Goal: Task Accomplishment & Management: Manage account settings

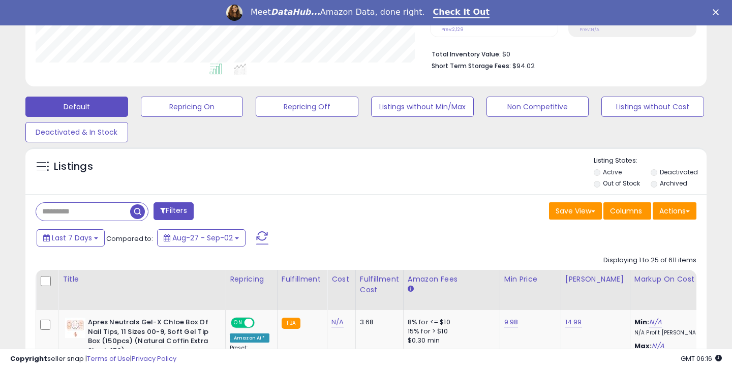
scroll to position [326, 0]
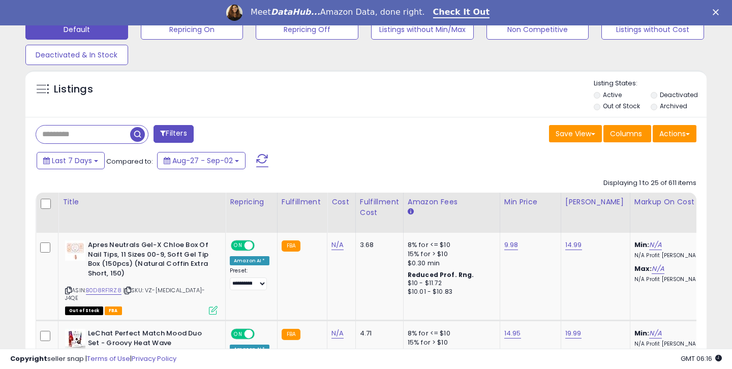
click at [84, 131] on input "text" at bounding box center [83, 135] width 94 height 18
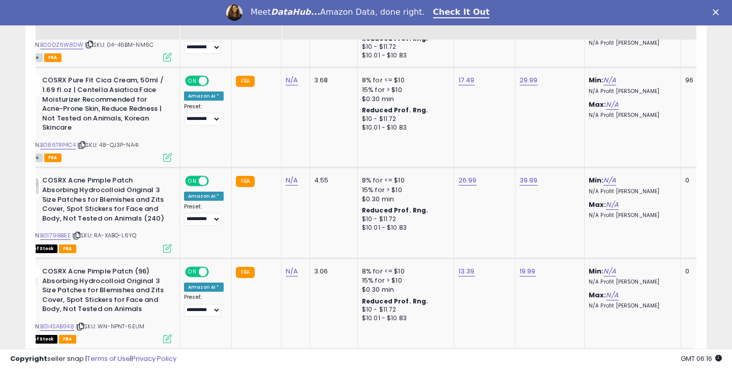
scroll to position [0, 32]
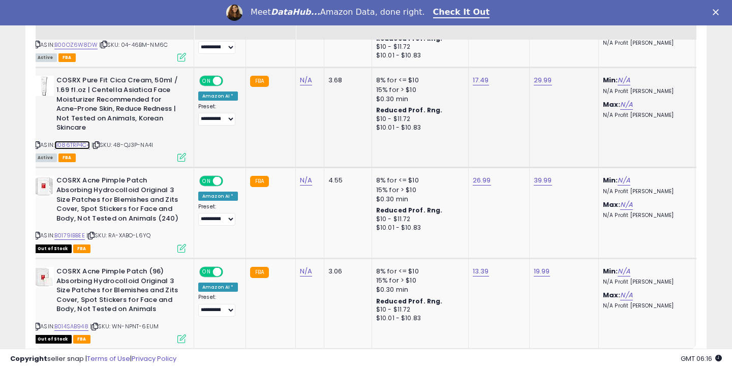
click at [75, 146] on link "B086TRP4C4" at bounding box center [72, 145] width 36 height 9
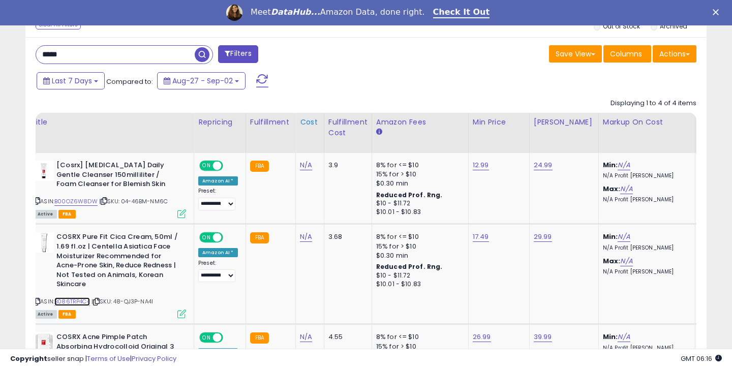
scroll to position [396, 0]
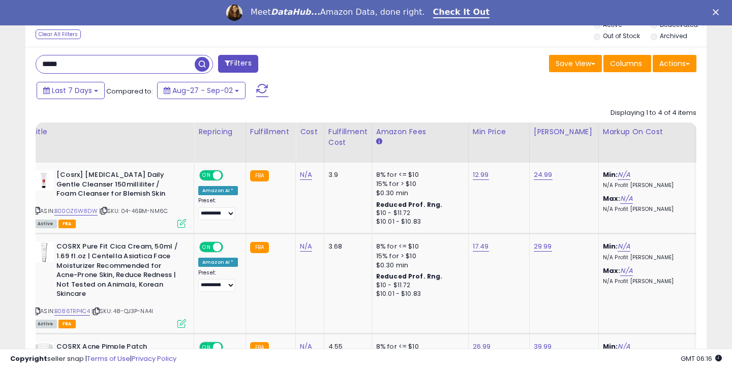
click at [76, 65] on input "*****" at bounding box center [115, 64] width 159 height 18
type input "*****"
click at [202, 64] on span "button" at bounding box center [202, 64] width 15 height 15
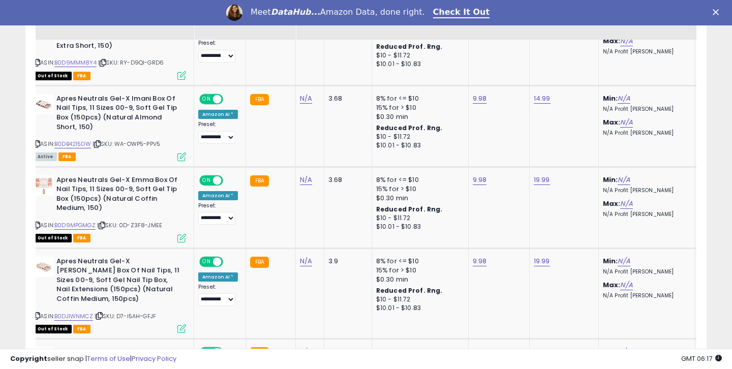
scroll to position [718, 0]
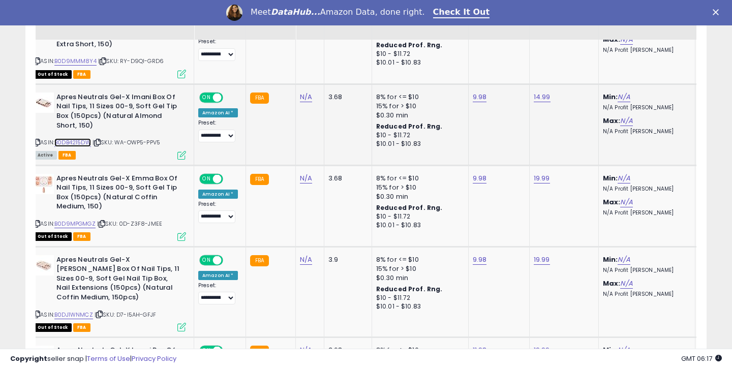
click at [68, 141] on link "B0DB4215DW" at bounding box center [72, 142] width 37 height 9
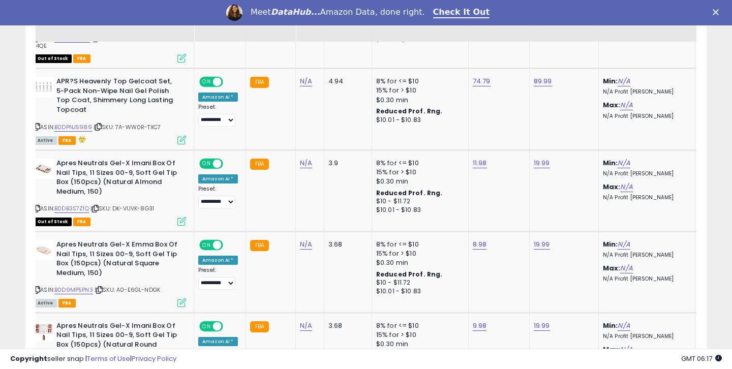
scroll to position [1342, 0]
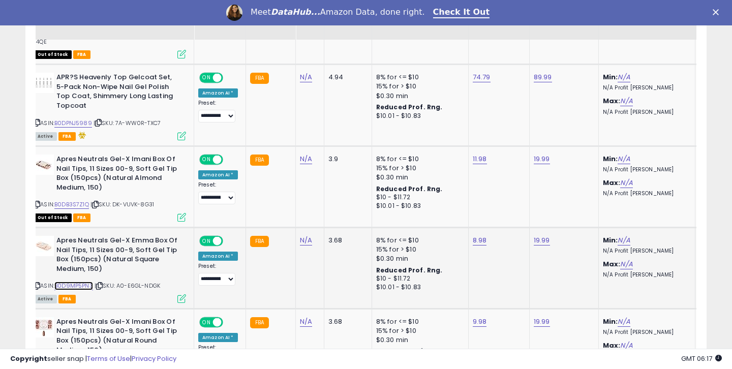
click at [81, 282] on link "B0D9MP5PN3" at bounding box center [73, 286] width 39 height 9
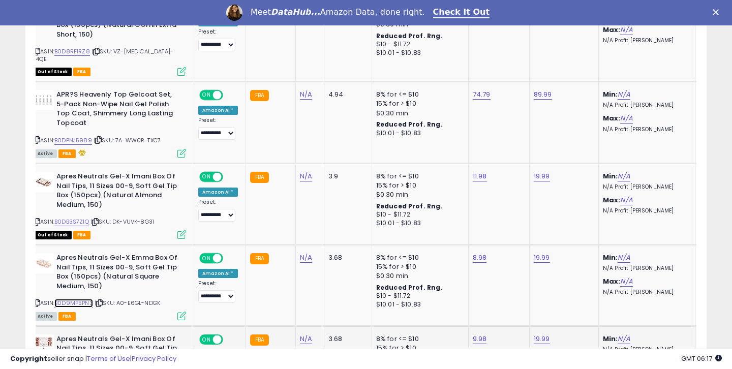
scroll to position [1330, 0]
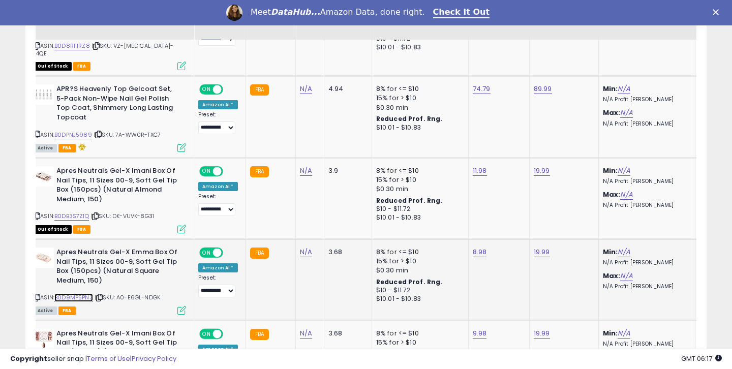
click at [73, 293] on link "B0D9MP5PN3" at bounding box center [73, 297] width 39 height 9
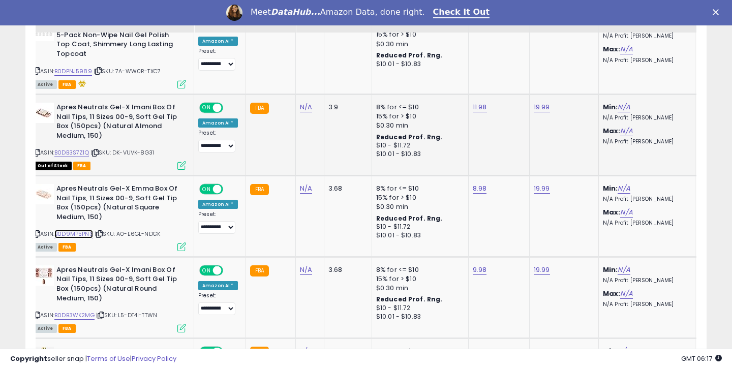
scroll to position [1422, 0]
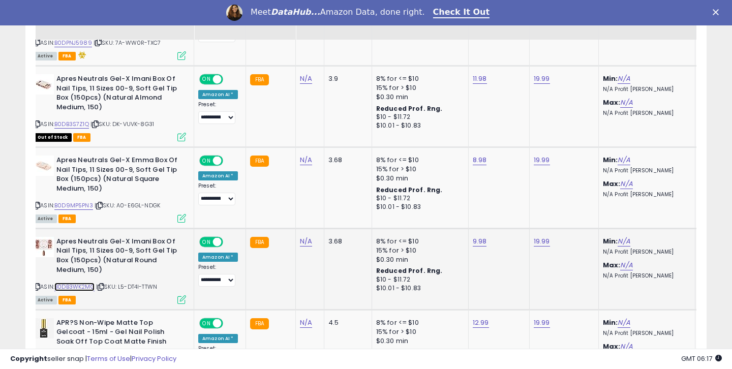
click at [92, 283] on link "B0DB3WK2MG" at bounding box center [74, 287] width 40 height 9
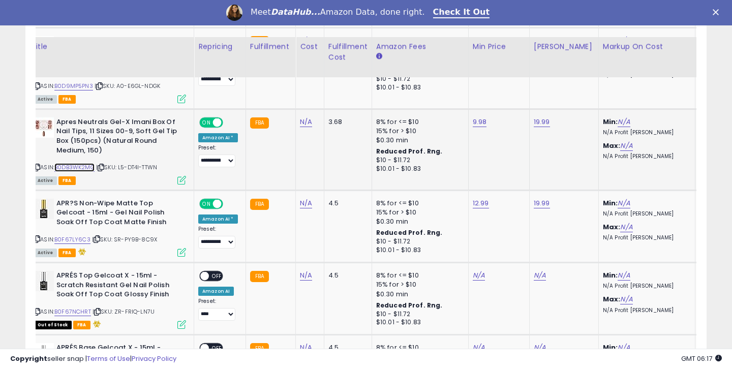
scroll to position [1579, 0]
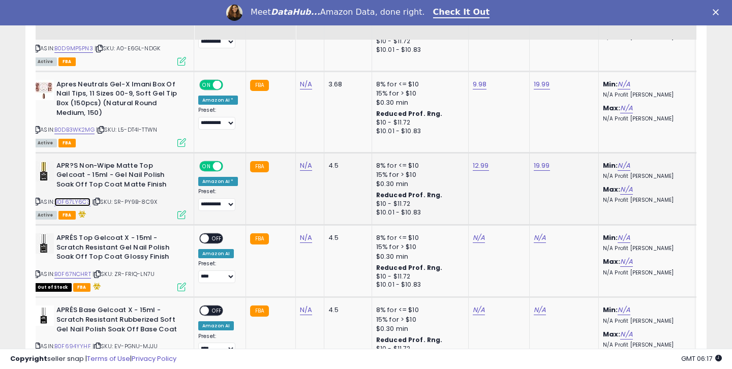
click at [85, 198] on link "B0F67LY6C3" at bounding box center [72, 202] width 36 height 9
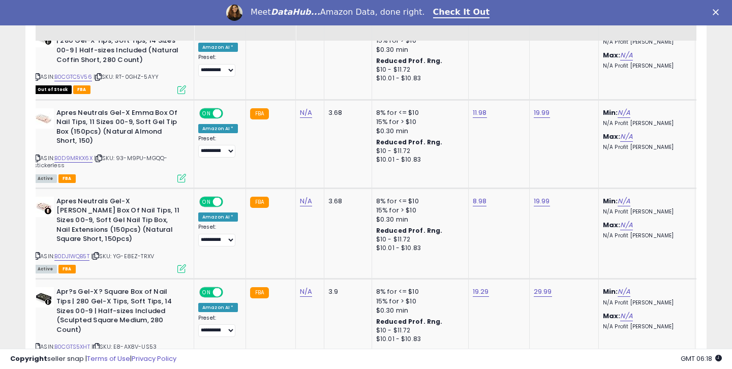
scroll to position [1932, 0]
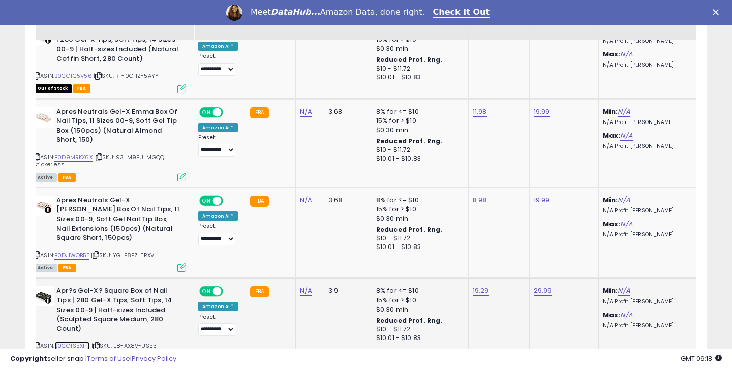
click at [87, 341] on link "B0CGTS5XHT" at bounding box center [72, 345] width 36 height 9
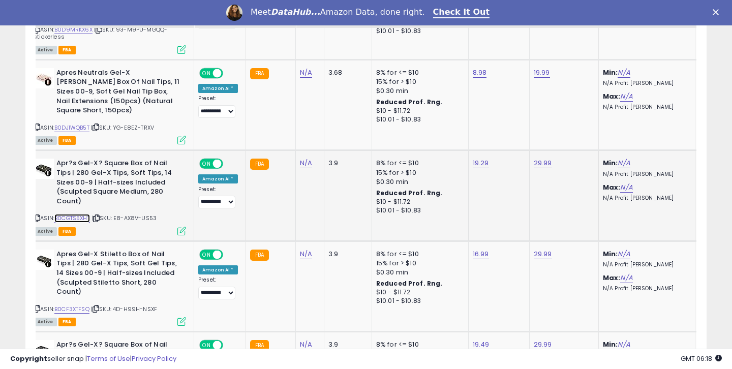
scroll to position [2079, 0]
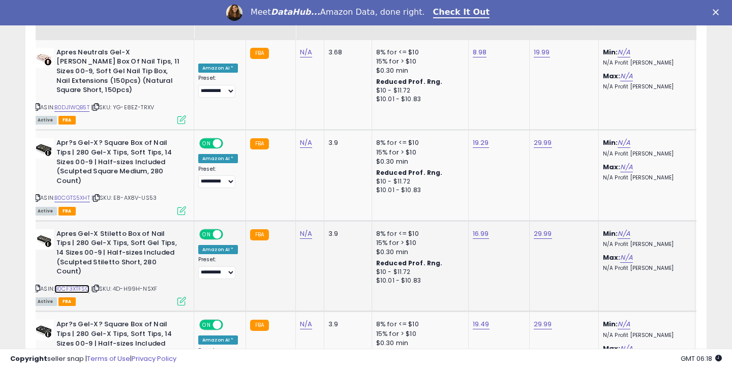
click at [85, 285] on link "B0CF3XTFSQ" at bounding box center [71, 289] width 35 height 9
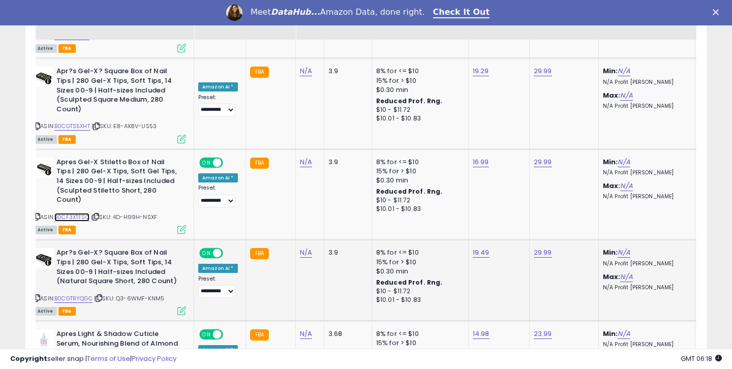
scroll to position [2153, 0]
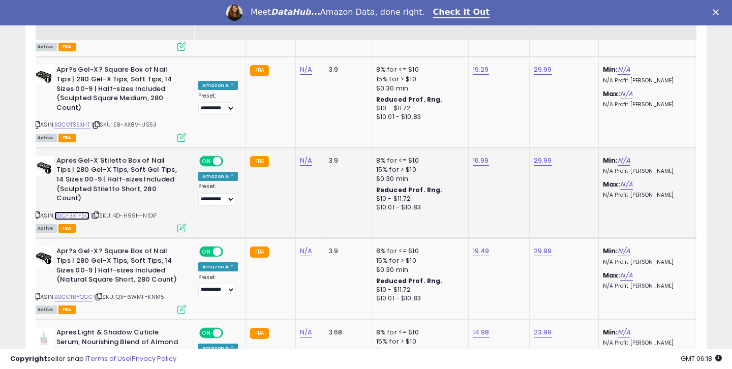
click at [62, 211] on link "B0CF3XTFSQ" at bounding box center [71, 215] width 35 height 9
click at [69, 293] on link "B0CGTRYQGC" at bounding box center [73, 297] width 38 height 9
click at [473, 246] on link "19.49" at bounding box center [481, 251] width 17 height 10
click at [425, 174] on input "*****" at bounding box center [451, 173] width 90 height 17
type input "*****"
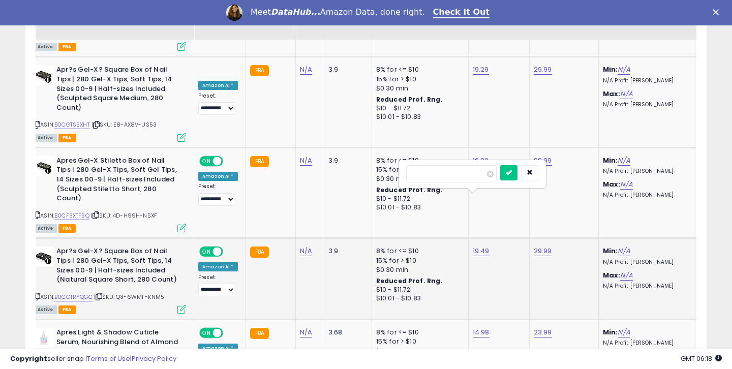
click button "submit" at bounding box center [508, 172] width 17 height 15
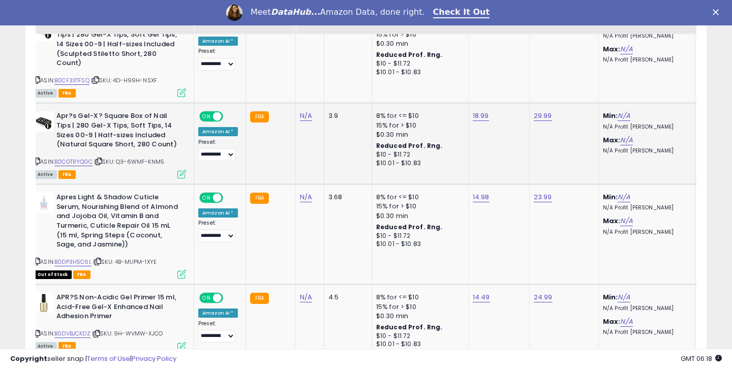
scroll to position [2288, 0]
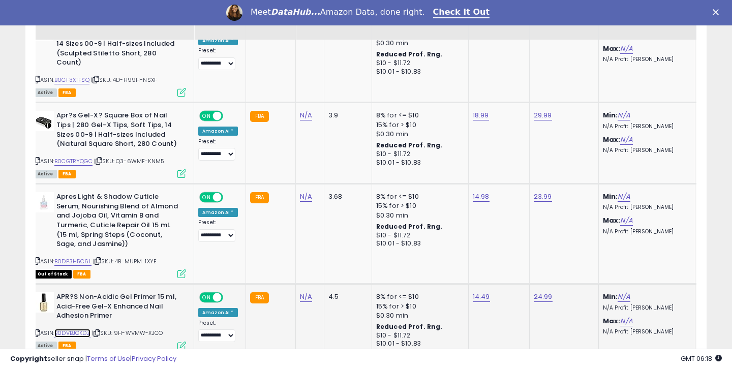
click at [81, 329] on link "B0DVBJCKDZ" at bounding box center [72, 333] width 36 height 9
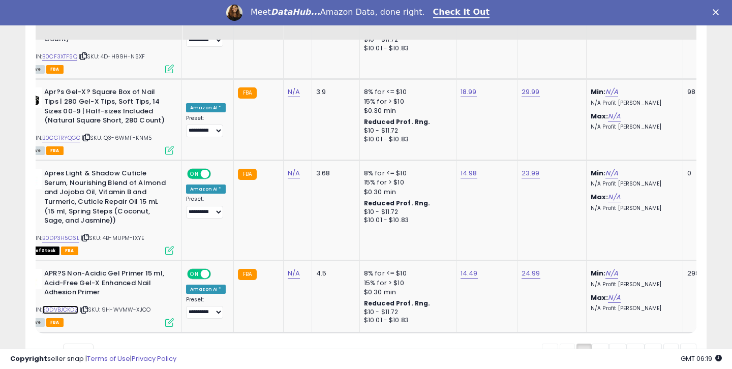
scroll to position [0, 44]
click at [600, 344] on link "2" at bounding box center [600, 352] width 17 height 17
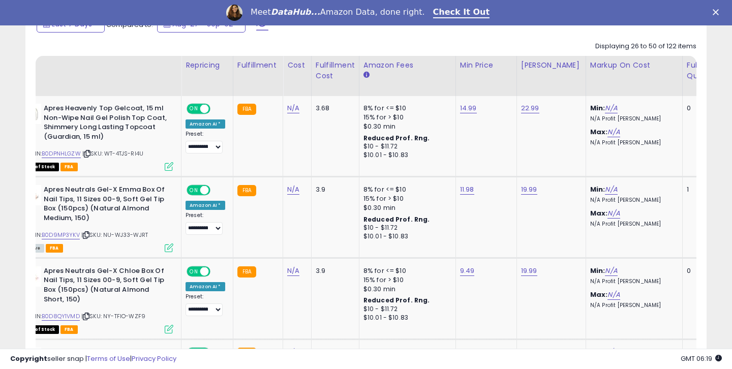
scroll to position [463, 0]
click at [66, 236] on link "B0D9MP3YKV" at bounding box center [61, 234] width 38 height 9
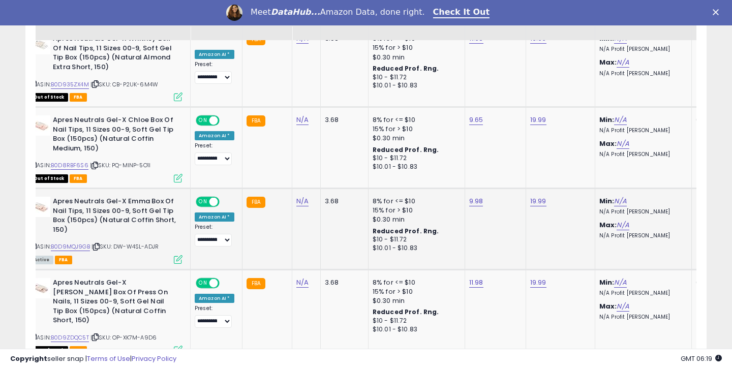
scroll to position [0, 34]
click at [82, 242] on link "B0D9MQJ9GB" at bounding box center [71, 246] width 39 height 9
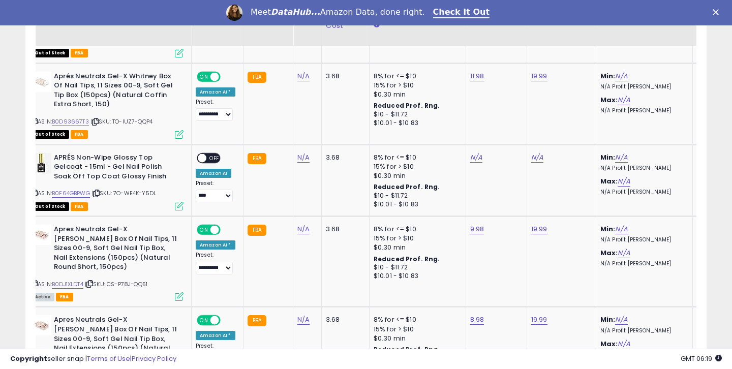
scroll to position [1511, 0]
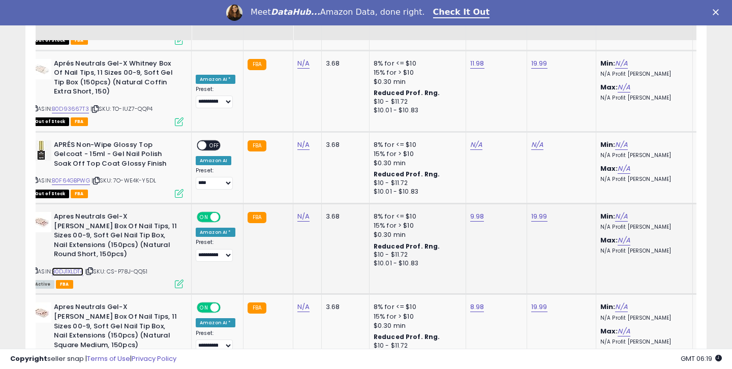
click at [75, 267] on link "B0DJ1XLDT4" at bounding box center [68, 271] width 32 height 9
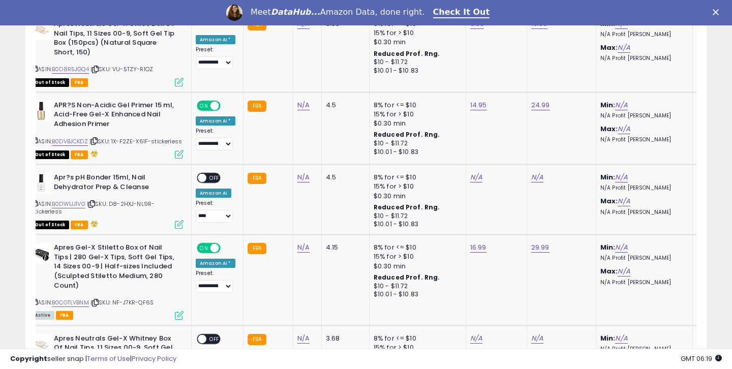
scroll to position [2277, 0]
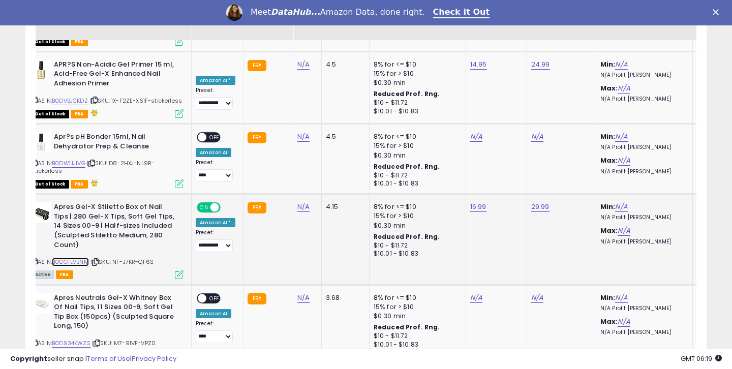
click at [87, 258] on link "B0CGTLVBNM" at bounding box center [70, 262] width 37 height 9
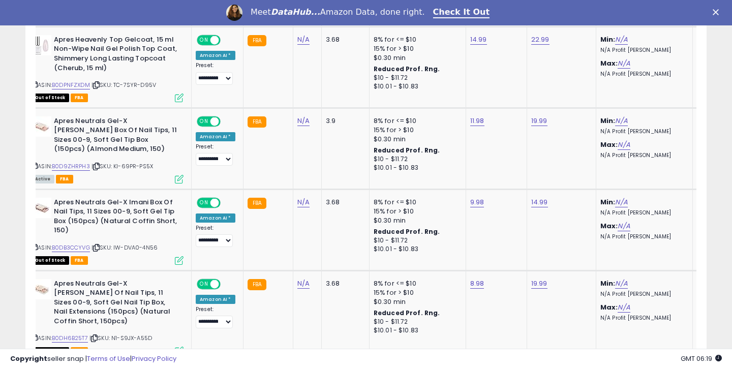
scroll to position [781, 0]
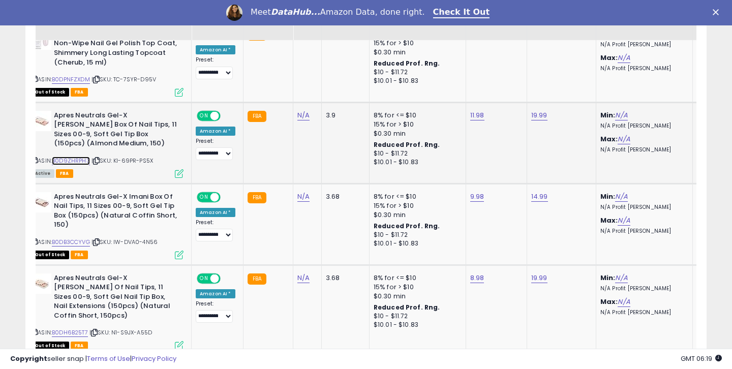
click at [70, 161] on link "B0D9ZHRPH3" at bounding box center [71, 161] width 38 height 9
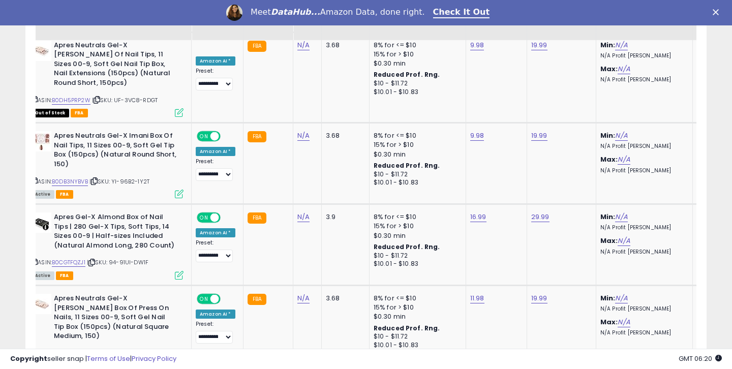
scroll to position [1548, 0]
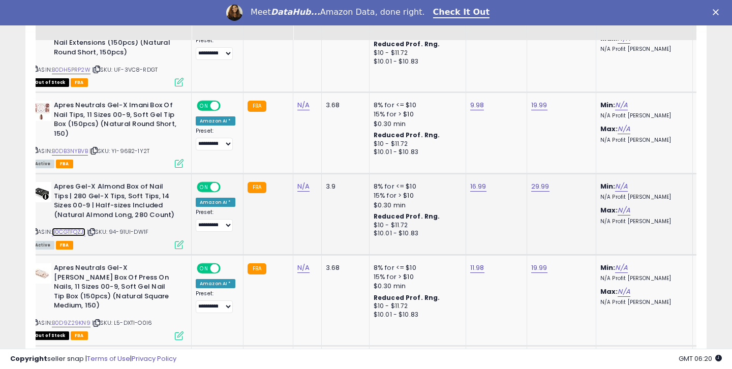
click at [79, 228] on link "B0CGTFQZJ1" at bounding box center [69, 232] width 34 height 9
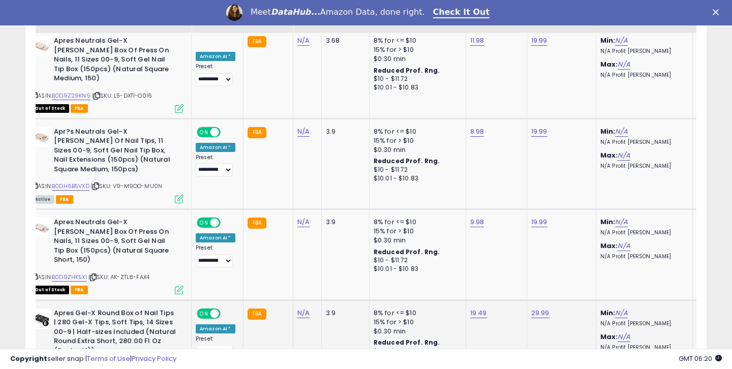
scroll to position [1782, 0]
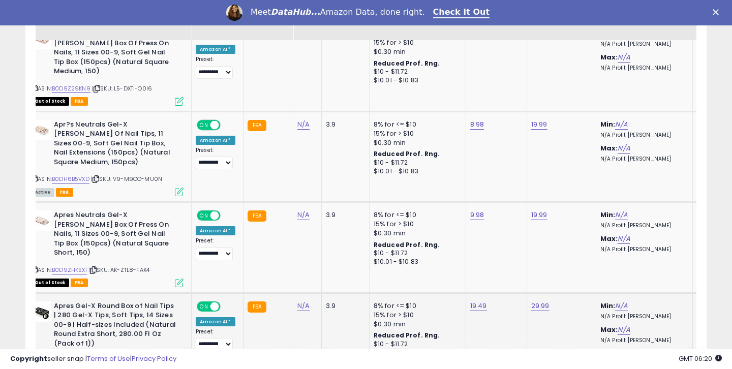
click at [79, 356] on link "B0CGTFKQLJ" at bounding box center [69, 360] width 34 height 9
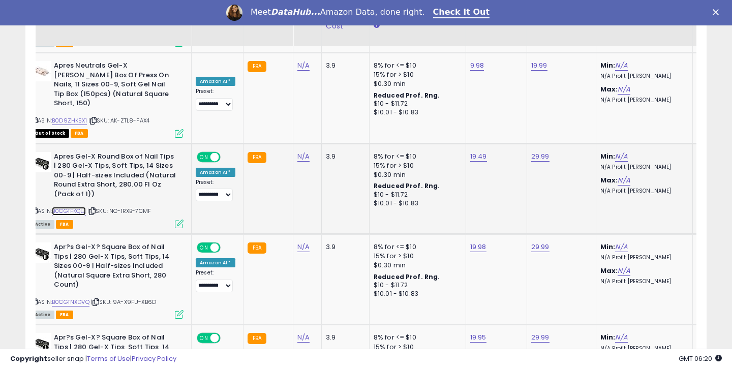
scroll to position [1938, 0]
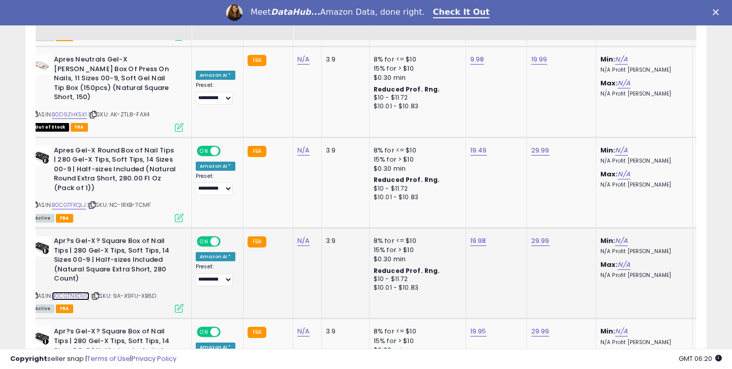
click at [85, 292] on link "B0CGTNXDVQ" at bounding box center [71, 296] width 38 height 9
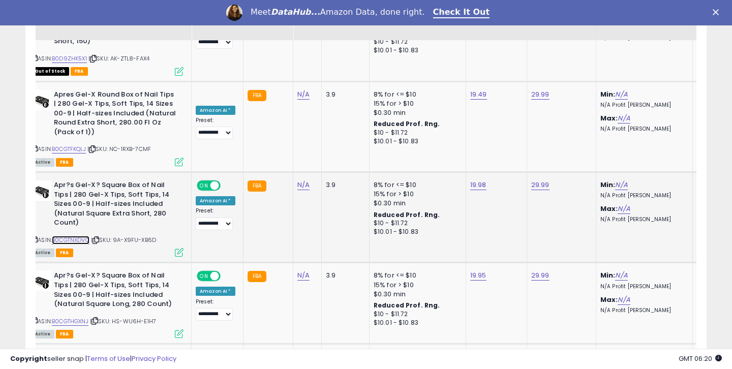
scroll to position [2014, 0]
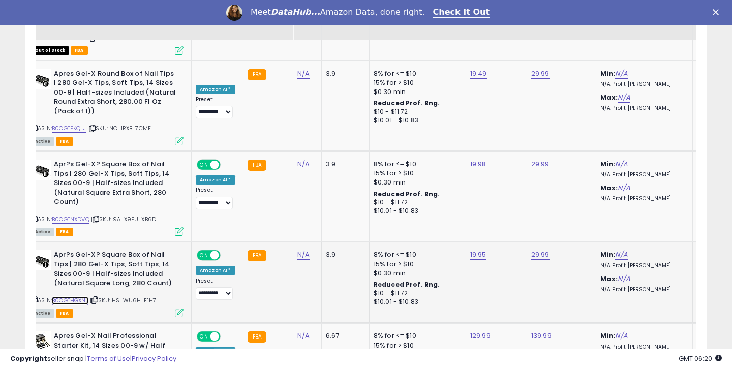
click at [85, 296] on link "B0CGTHGXNJ" at bounding box center [70, 300] width 37 height 9
click at [81, 296] on link "B0CGTHGXNJ" at bounding box center [70, 300] width 37 height 9
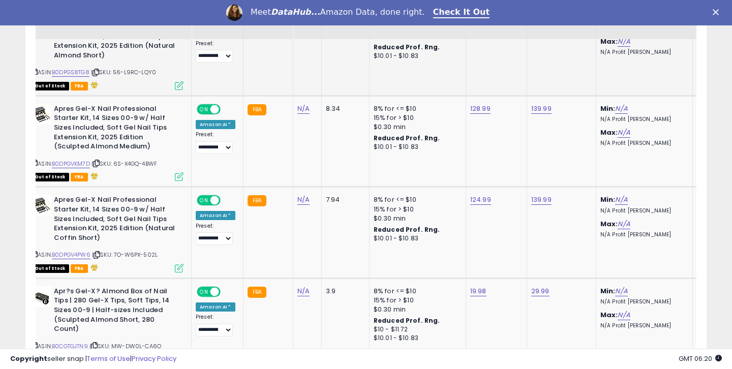
scroll to position [2336, 0]
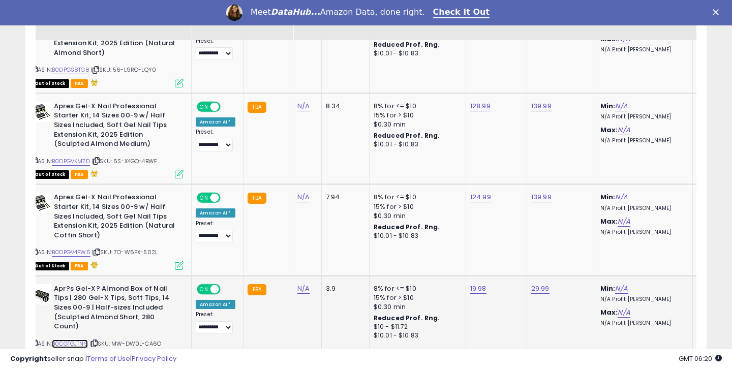
click at [86, 339] on link "B0CGTGJTN9" at bounding box center [70, 343] width 36 height 9
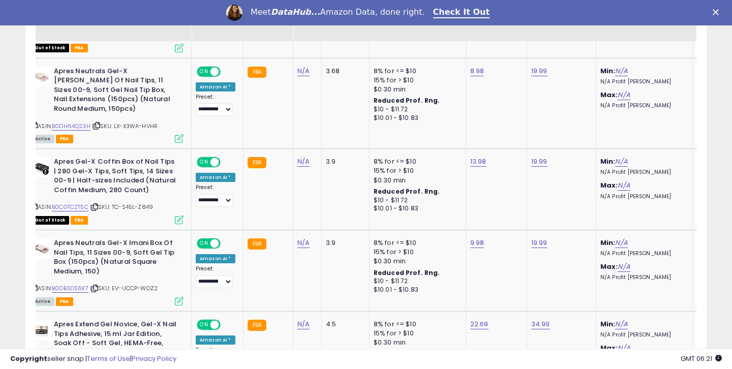
scroll to position [1009, 0]
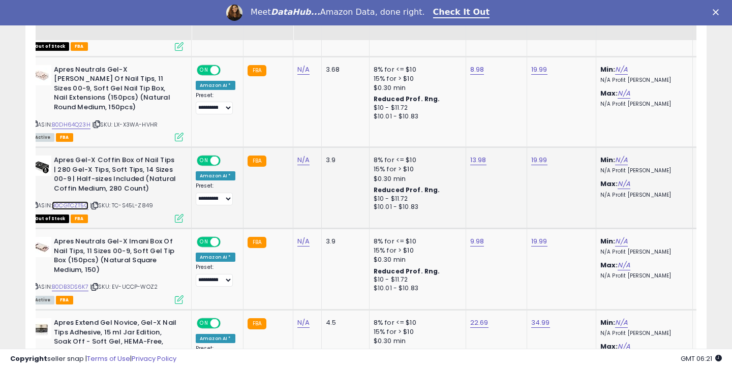
click at [86, 201] on link "B0CGTCZT5C" at bounding box center [70, 205] width 37 height 9
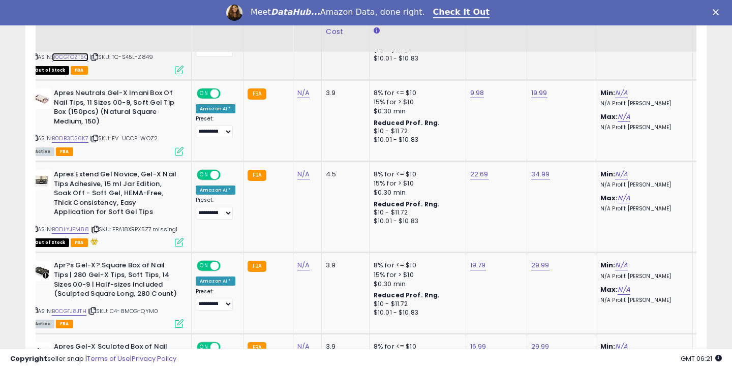
scroll to position [1169, 0]
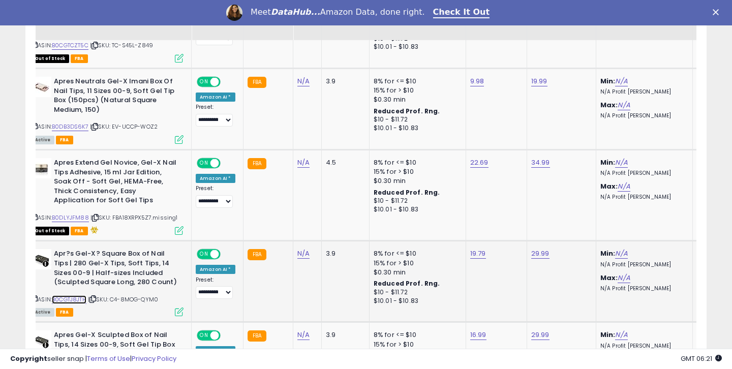
click at [74, 295] on link "B0CGTJ8JTH" at bounding box center [69, 299] width 35 height 9
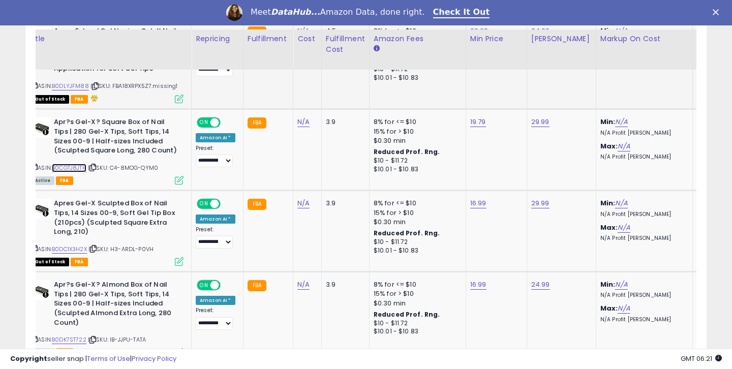
scroll to position [1364, 0]
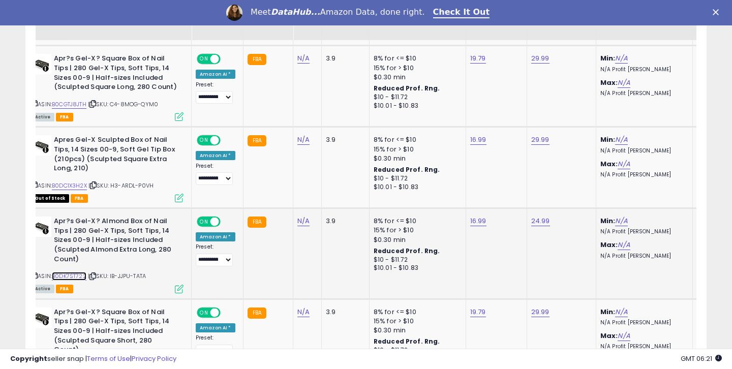
click at [80, 272] on link "B0DK7ST722" at bounding box center [69, 276] width 35 height 9
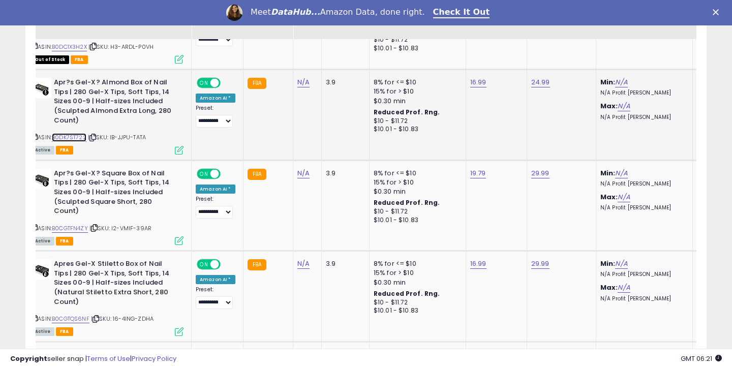
scroll to position [1507, 0]
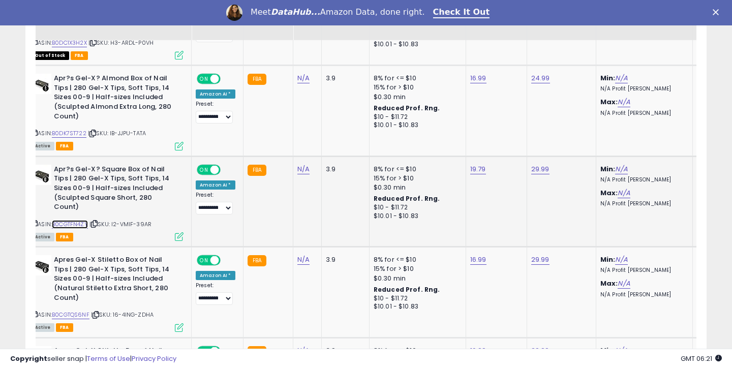
click at [66, 220] on link "B0CGTFN4ZY" at bounding box center [70, 224] width 36 height 9
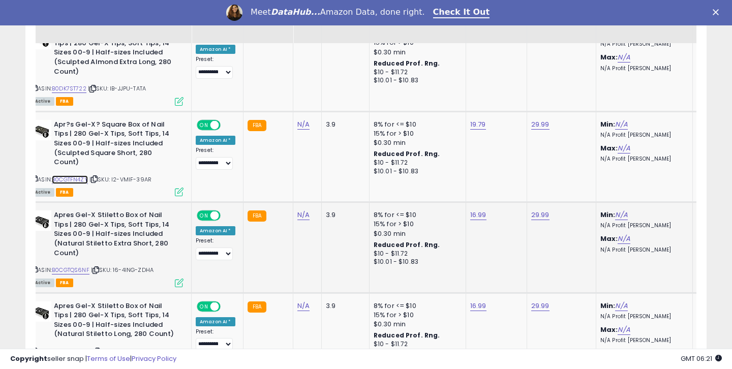
scroll to position [1555, 0]
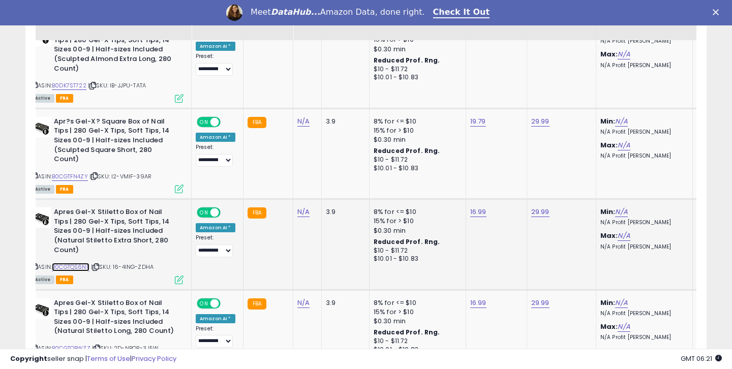
click at [73, 263] on link "B0CGTQS6NF" at bounding box center [71, 267] width 38 height 9
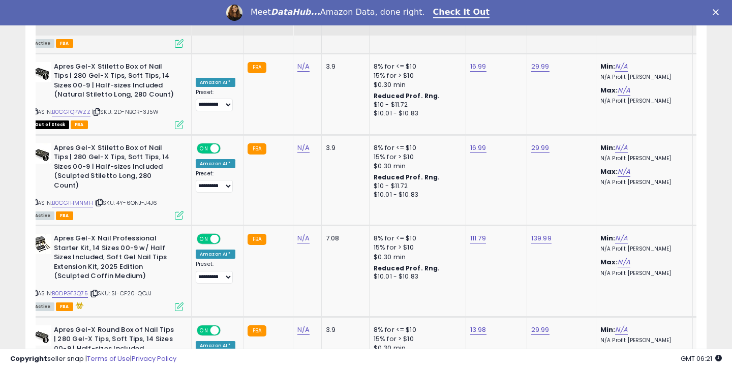
scroll to position [1793, 0]
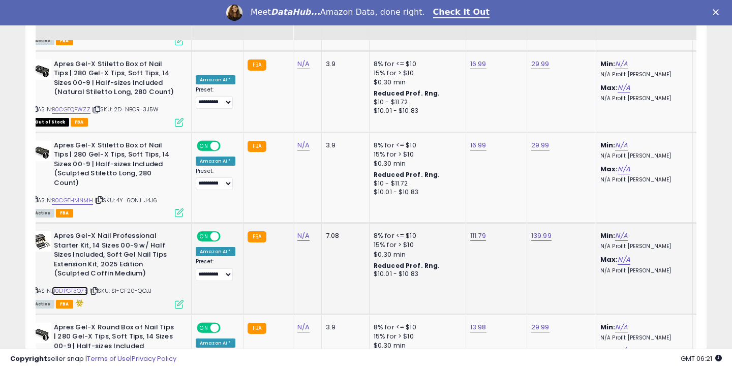
click at [69, 287] on link "B0DPGT3Q75" at bounding box center [70, 291] width 36 height 9
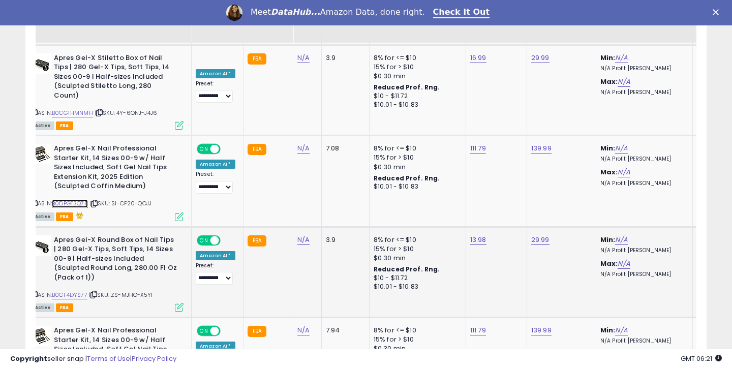
scroll to position [1883, 0]
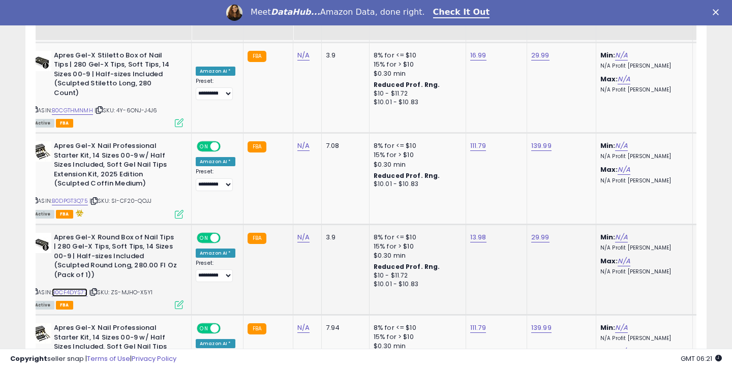
click at [80, 288] on link "B0CF4DYS77" at bounding box center [70, 292] width 36 height 9
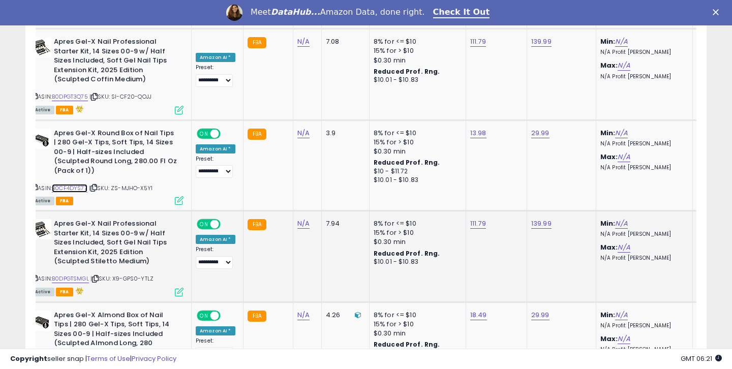
scroll to position [1993, 0]
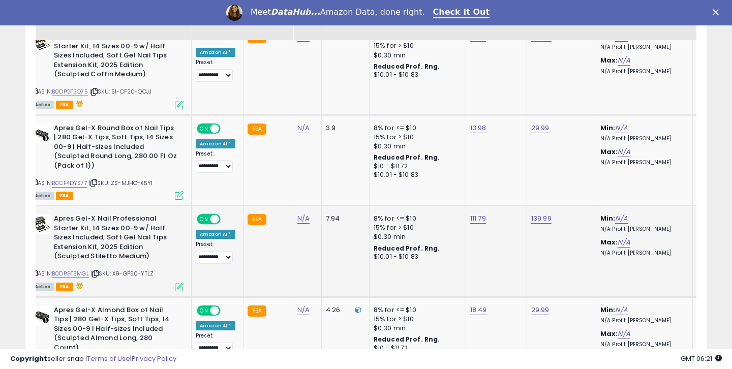
click at [84, 232] on div "ASIN: B0DPGTSMGL | SKU: X9-GPS0-YTLZ Active FBA" at bounding box center [107, 252] width 152 height 76
click at [82, 269] on link "B0DPGTSMGL" at bounding box center [70, 273] width 37 height 9
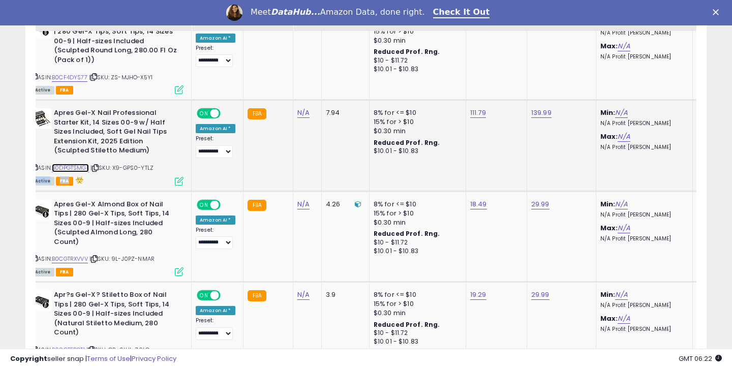
scroll to position [2123, 0]
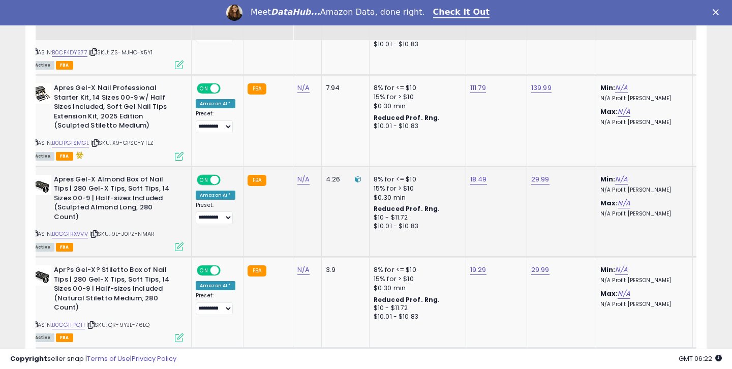
click at [91, 178] on div "ASIN: B0CGTRXVVV | SKU: 9L-J0PZ-NMAR Active FBA" at bounding box center [107, 212] width 152 height 75
click at [88, 230] on link "B0CGTRXVVV" at bounding box center [70, 234] width 36 height 9
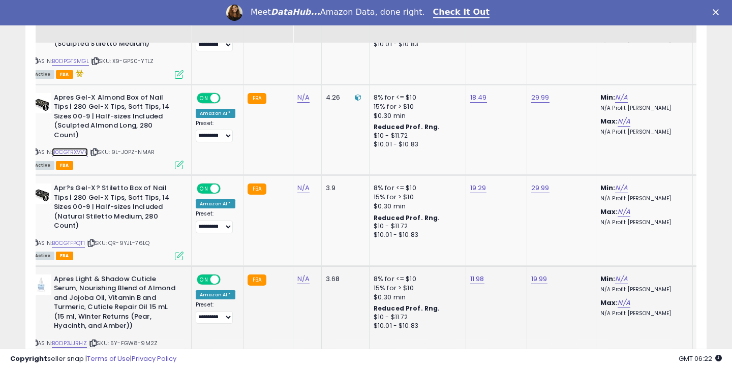
scroll to position [2208, 0]
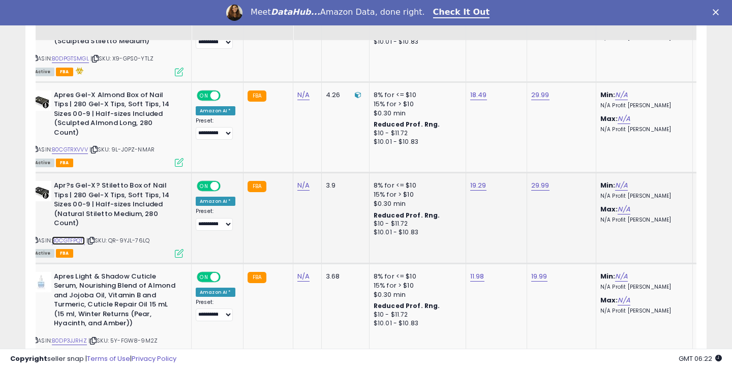
click at [66, 236] on link "B0CGTFPQT1" at bounding box center [68, 240] width 33 height 9
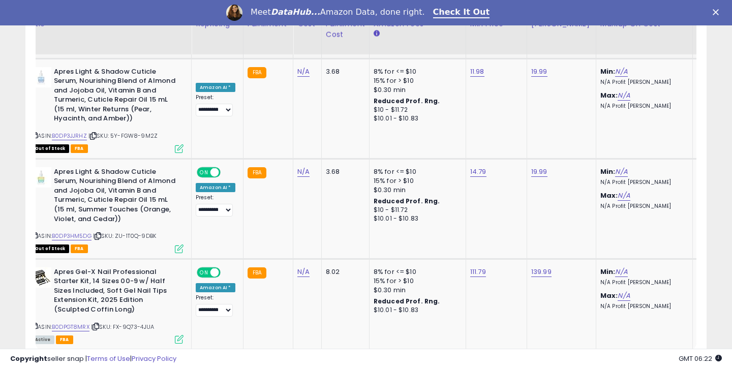
scroll to position [2427, 0]
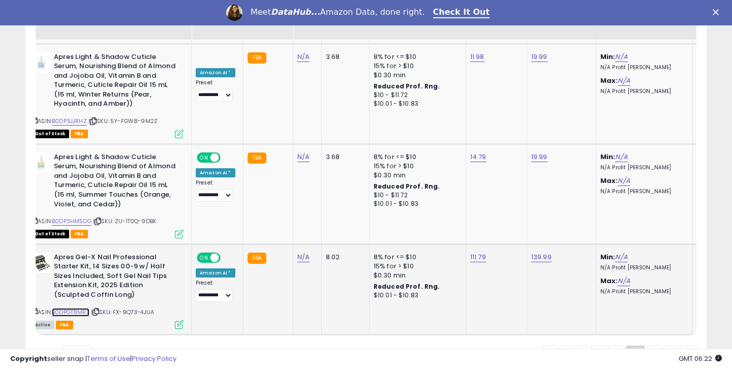
click at [84, 308] on link "B0DPGT8MRX" at bounding box center [71, 312] width 38 height 9
click at [654, 346] on link "5" at bounding box center [652, 354] width 17 height 17
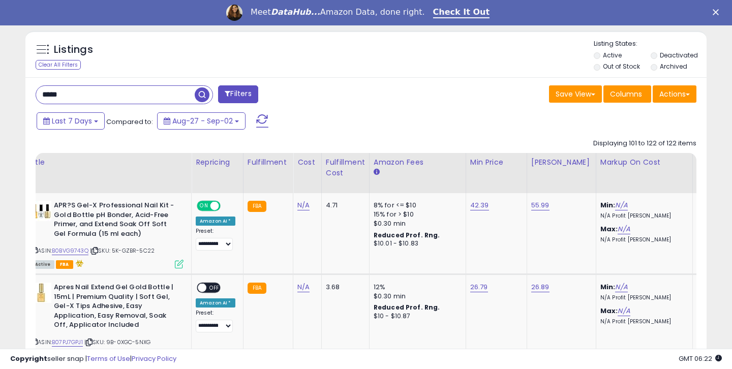
scroll to position [428, 0]
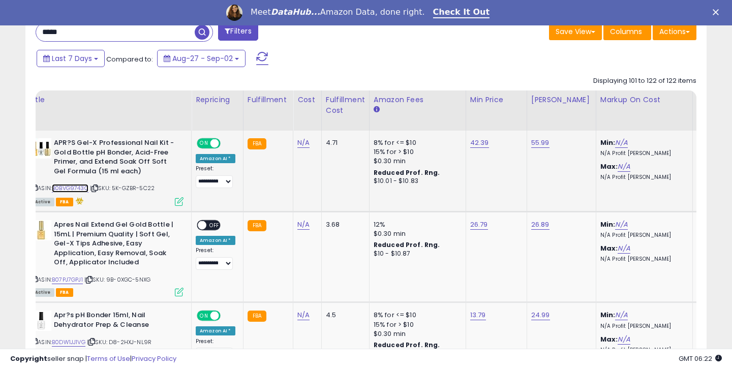
click at [75, 189] on link "B0BVG9743Q" at bounding box center [70, 188] width 37 height 9
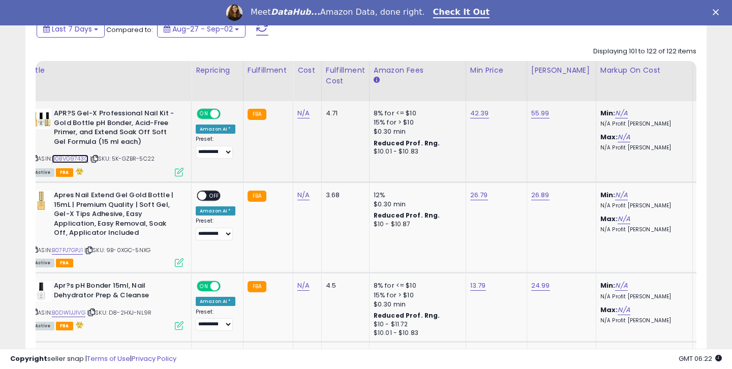
scroll to position [467, 0]
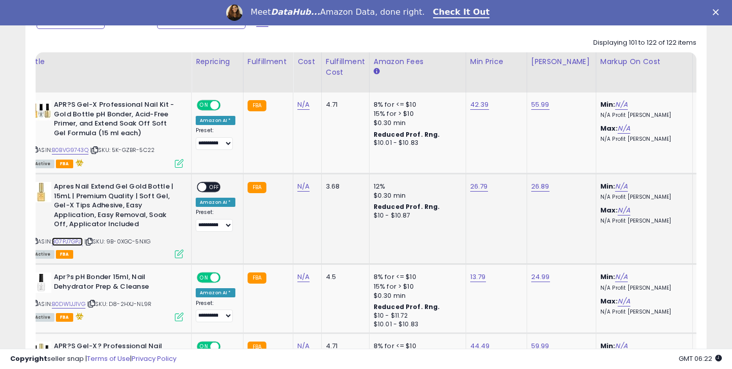
click at [66, 244] on link "B07PJ7GPJ1" at bounding box center [67, 241] width 31 height 9
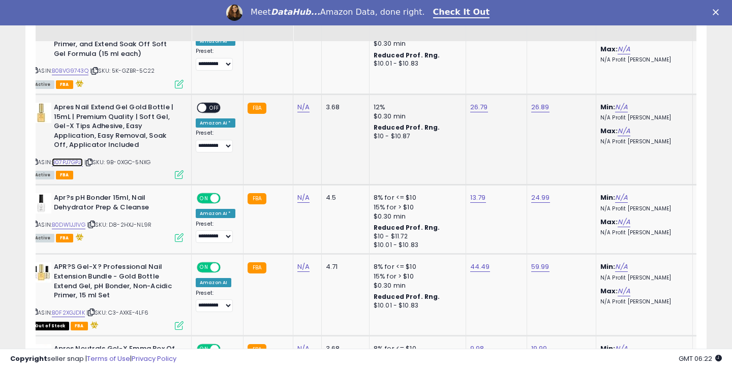
scroll to position [547, 0]
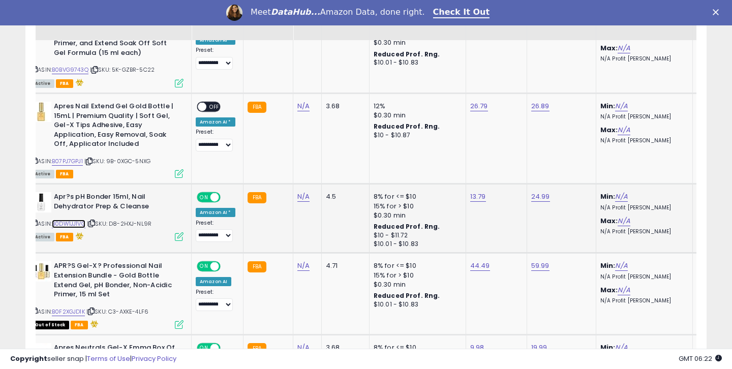
click at [80, 223] on link "B0DW1JJ1VG" at bounding box center [69, 224] width 34 height 9
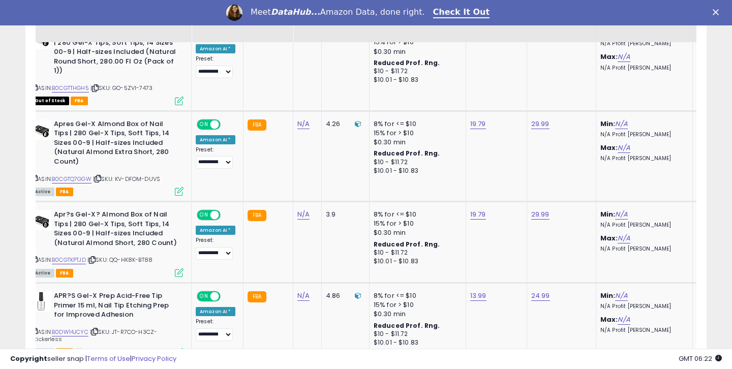
scroll to position [1216, 0]
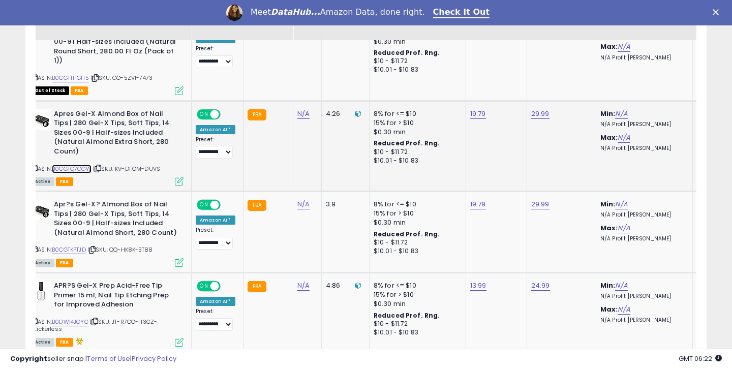
click at [86, 165] on link "B0CGTQ7GGW" at bounding box center [72, 169] width 40 height 9
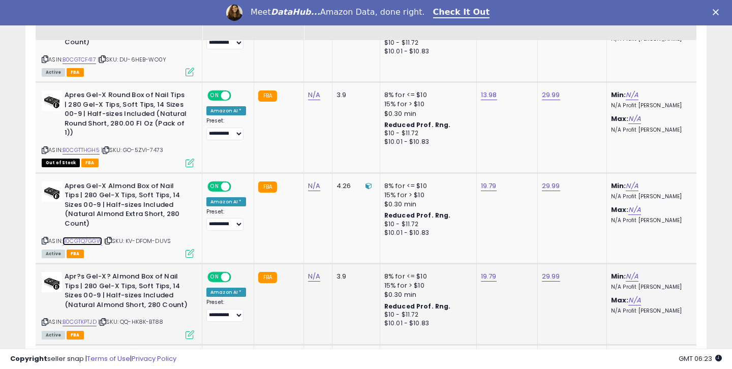
scroll to position [0, 24]
click at [95, 146] on link "B0CGTTHGH5" at bounding box center [80, 150] width 37 height 9
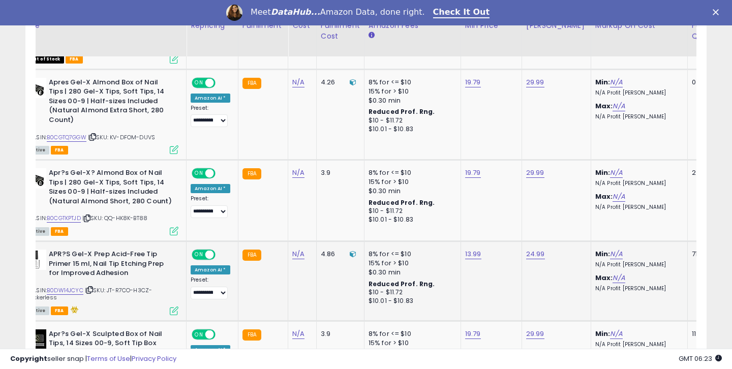
scroll to position [1263, 0]
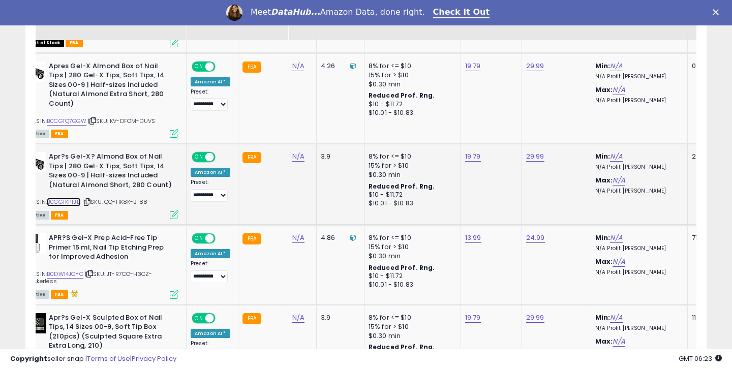
click at [76, 198] on link "B0CGTKPTJD" at bounding box center [64, 202] width 34 height 9
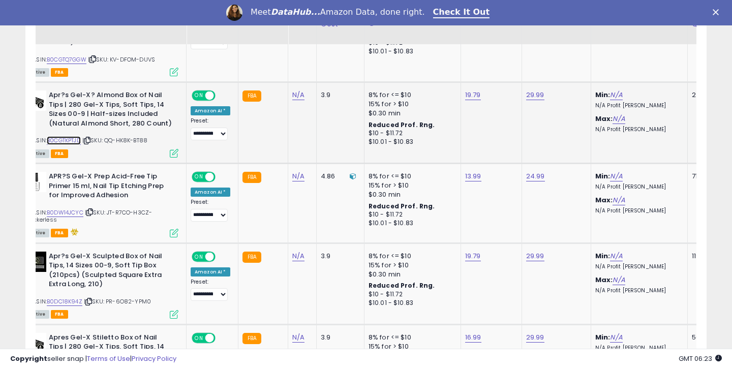
scroll to position [1329, 0]
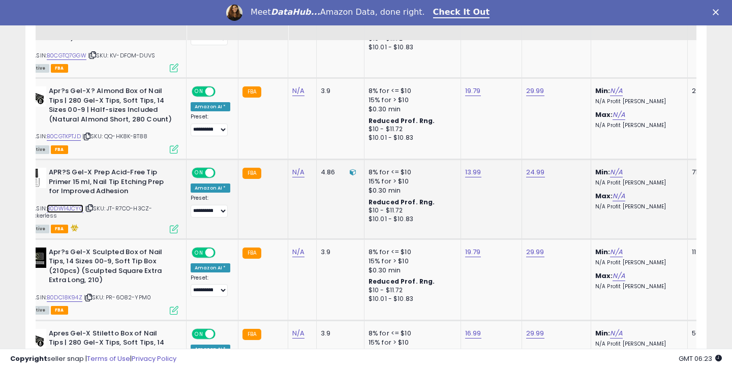
click at [83, 204] on link "B0DW14JCYC" at bounding box center [65, 208] width 37 height 9
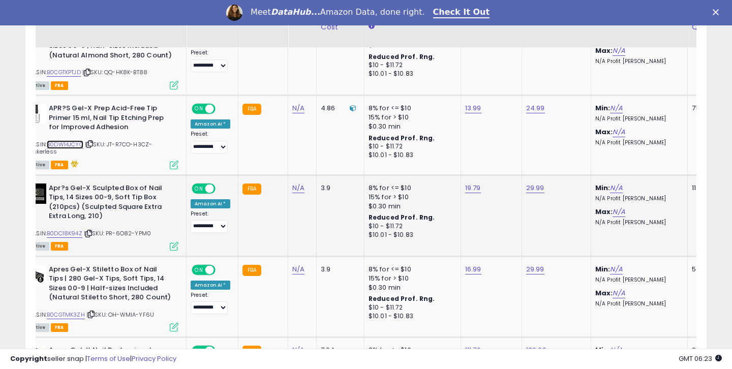
scroll to position [1403, 0]
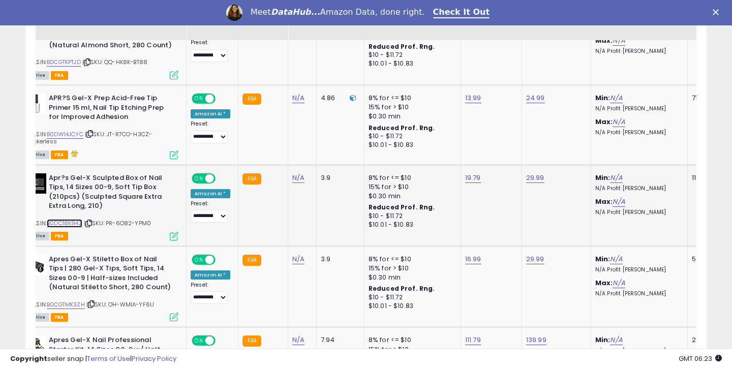
click at [78, 219] on link "B0DC18K94Z" at bounding box center [65, 223] width 36 height 9
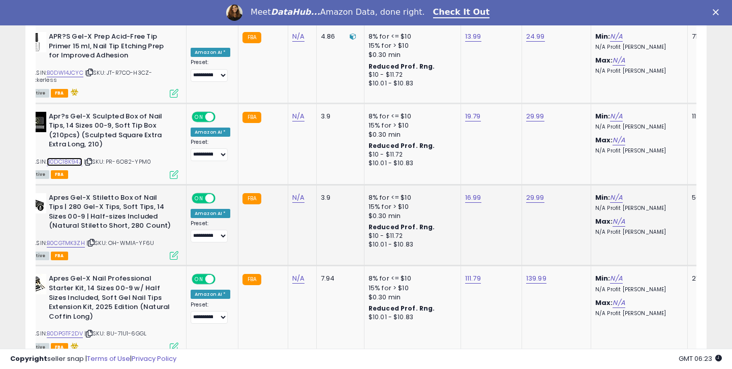
scroll to position [1469, 0]
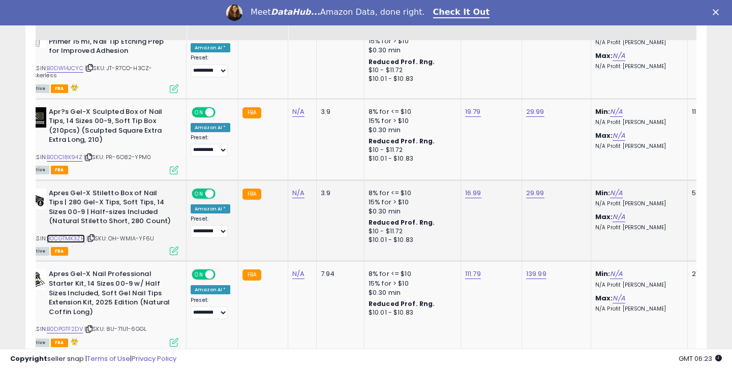
click at [80, 234] on link "B0CGTMK3ZH" at bounding box center [66, 238] width 38 height 9
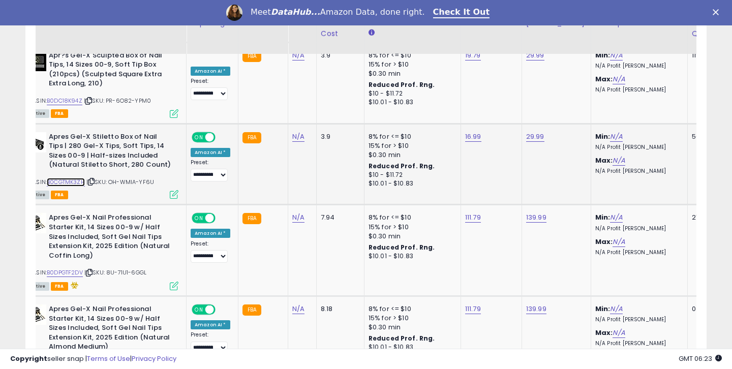
scroll to position [1570, 0]
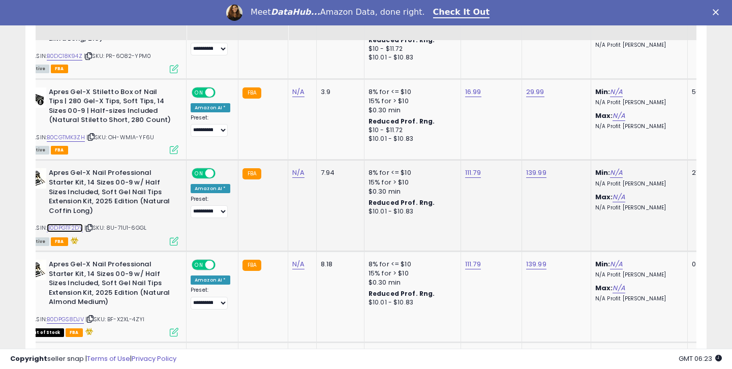
click at [74, 224] on link "B0DPGTF2DV" at bounding box center [65, 228] width 36 height 9
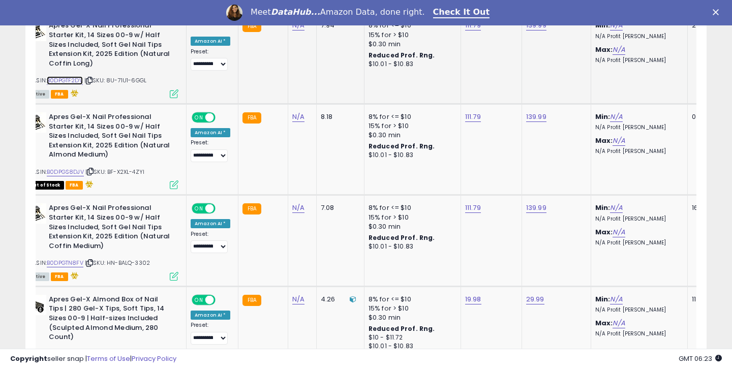
scroll to position [1748, 0]
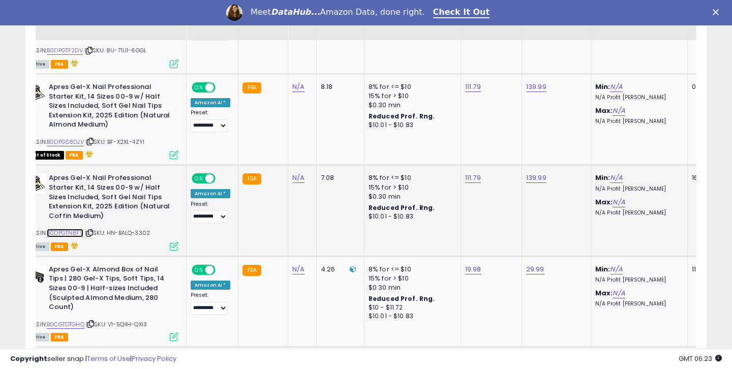
click at [75, 229] on link "B0DPGTN8FV" at bounding box center [65, 233] width 37 height 9
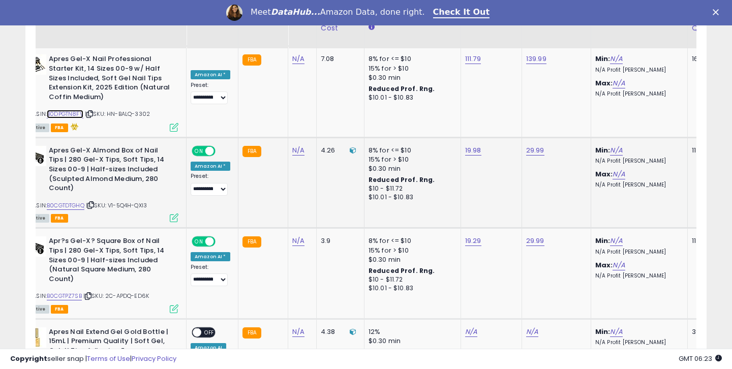
scroll to position [1875, 0]
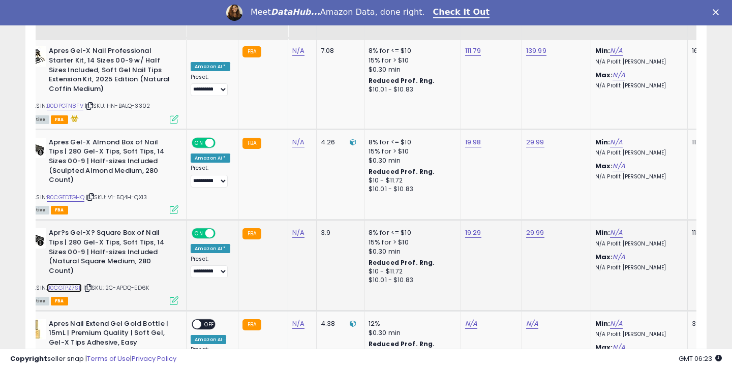
click at [63, 284] on link "B0CGTPZ7SB" at bounding box center [64, 288] width 35 height 9
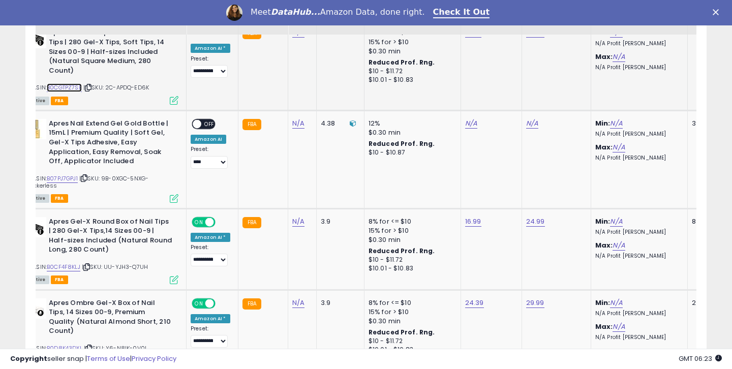
scroll to position [2080, 0]
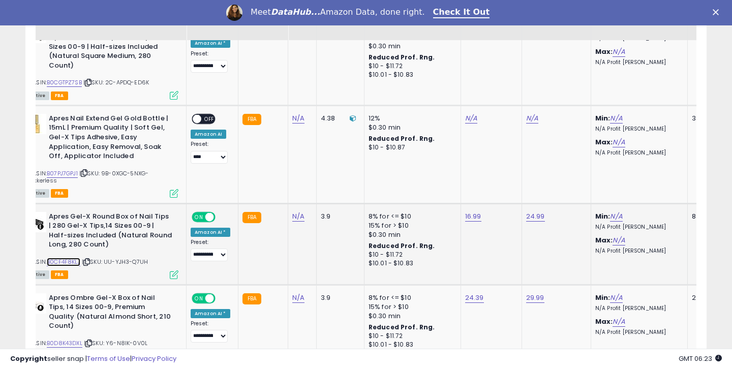
click at [66, 258] on link "B0CF4F8KLJ" at bounding box center [64, 262] width 34 height 9
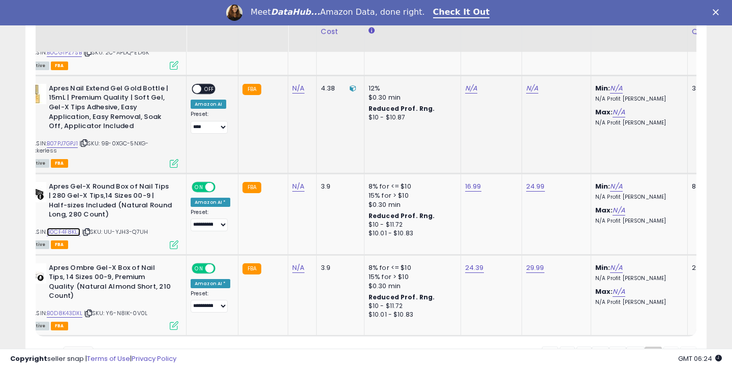
scroll to position [2130, 0]
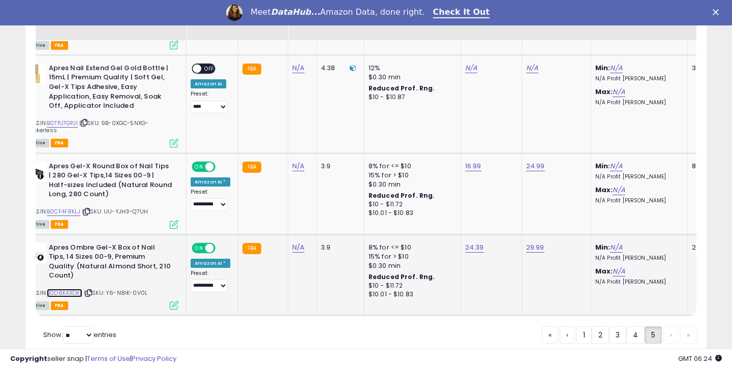
click at [77, 289] on link "B0D8K43DXL" at bounding box center [65, 293] width 36 height 9
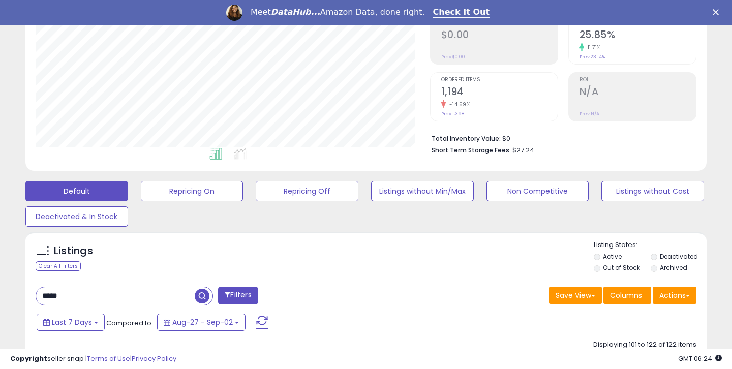
scroll to position [207, 0]
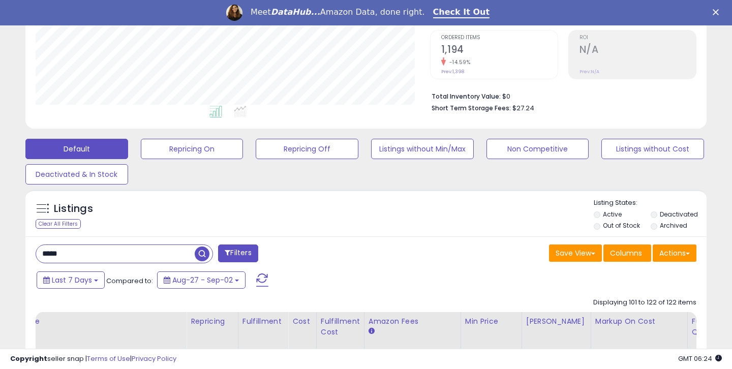
click at [76, 247] on input "*****" at bounding box center [115, 254] width 159 height 18
type input "****"
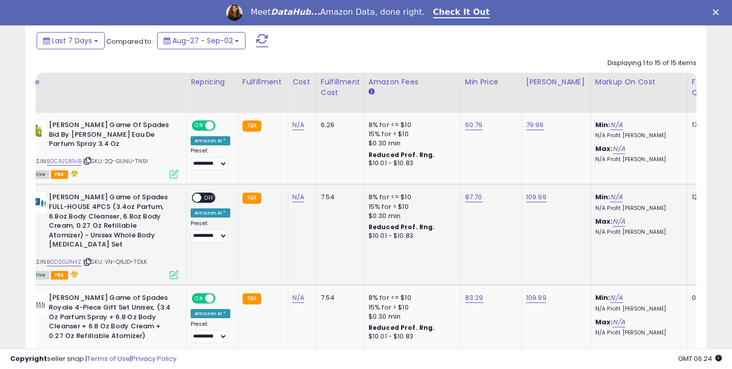
scroll to position [208, 394]
click at [64, 159] on link "B0CRJS81HB" at bounding box center [64, 161] width 35 height 9
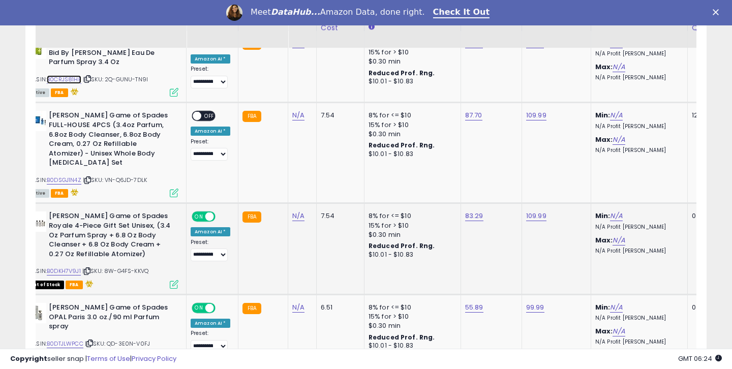
scroll to position [536, 0]
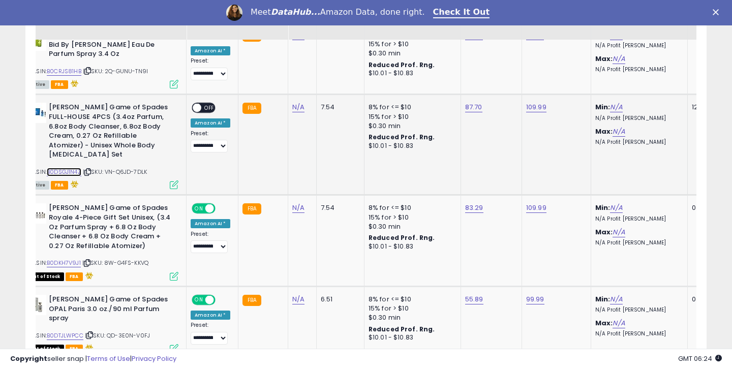
click at [66, 168] on link "B0DSGJ1N4Z" at bounding box center [64, 172] width 35 height 9
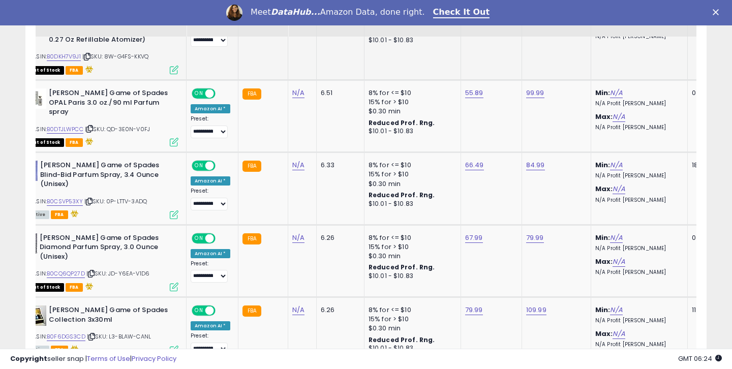
scroll to position [761, 0]
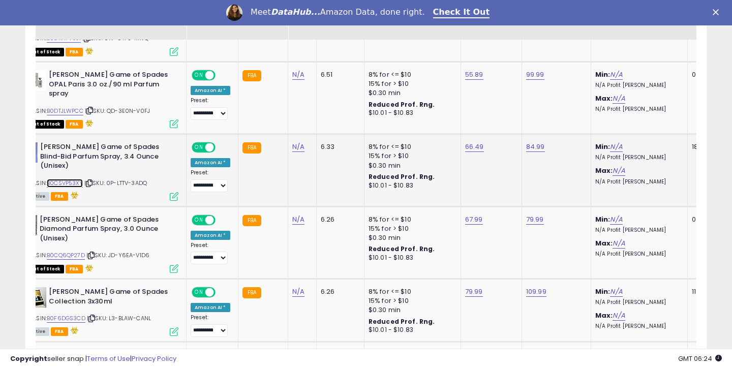
click at [67, 179] on link "B0CSVP53XY" at bounding box center [65, 183] width 36 height 9
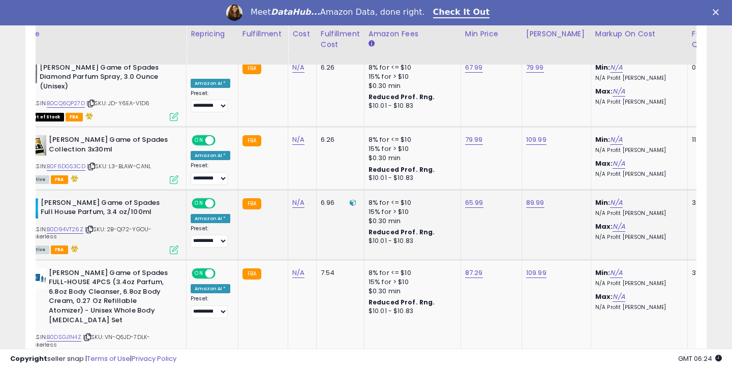
scroll to position [938, 0]
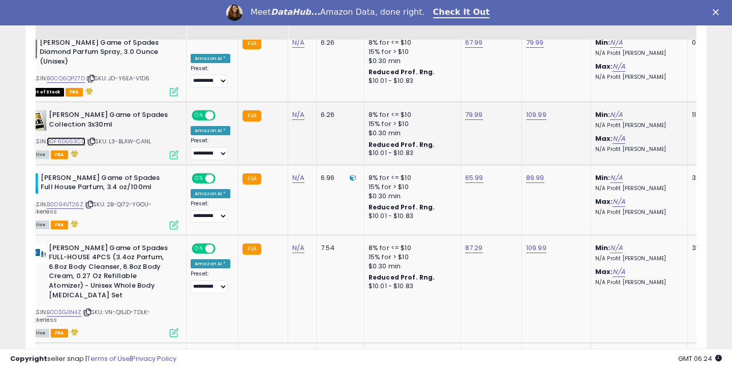
click at [80, 137] on link "B0F6DGS3CD" at bounding box center [66, 141] width 39 height 9
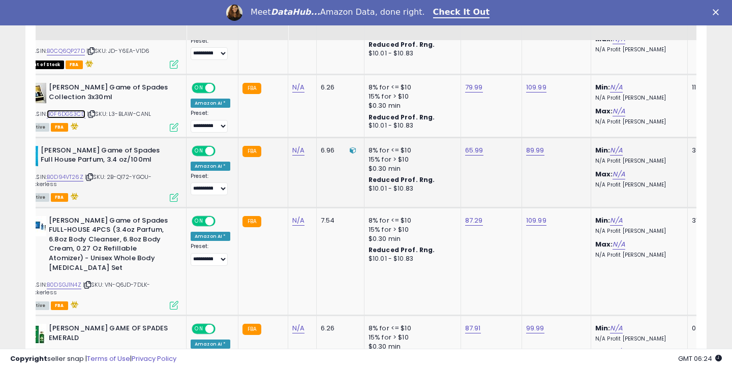
scroll to position [966, 0]
click at [81, 172] on link "B0D94VT26Z" at bounding box center [65, 176] width 37 height 9
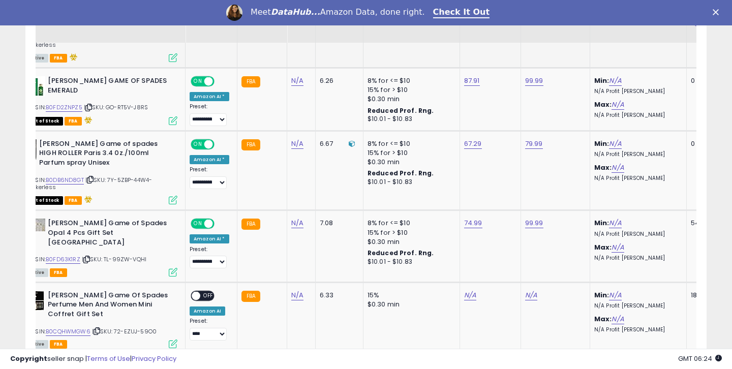
scroll to position [1227, 0]
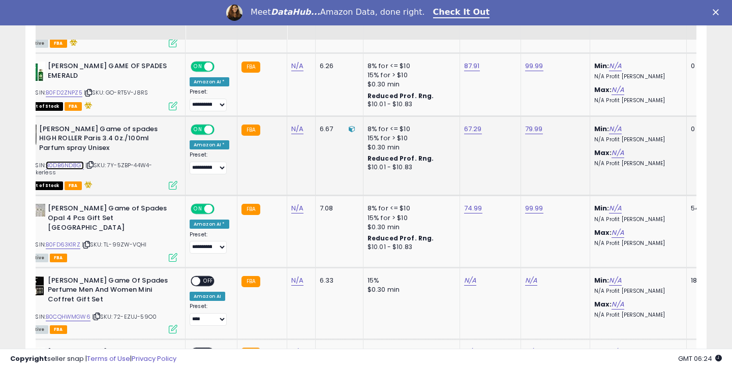
click at [71, 161] on link "B0DB6ND8GT" at bounding box center [65, 165] width 38 height 9
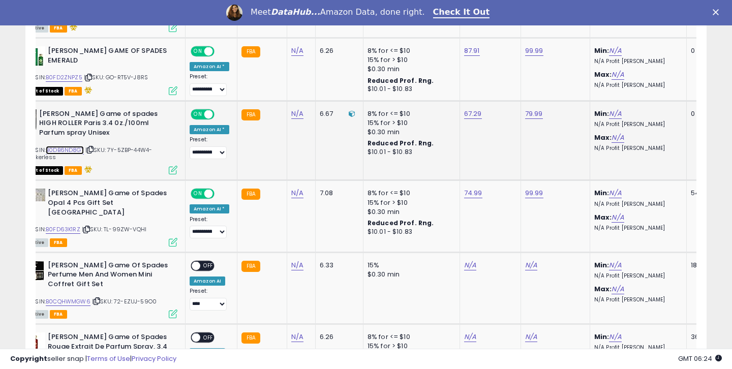
scroll to position [1248, 0]
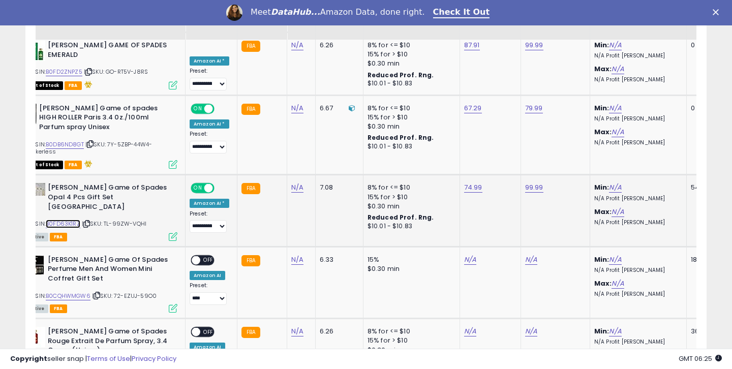
click at [68, 220] on link "B0FD63K1RZ" at bounding box center [63, 224] width 35 height 9
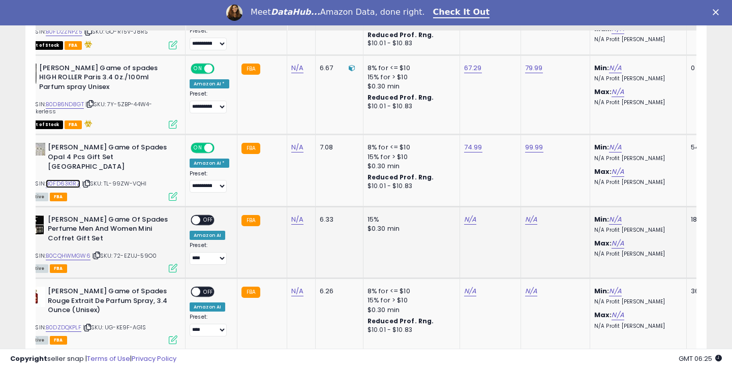
scroll to position [1295, 0]
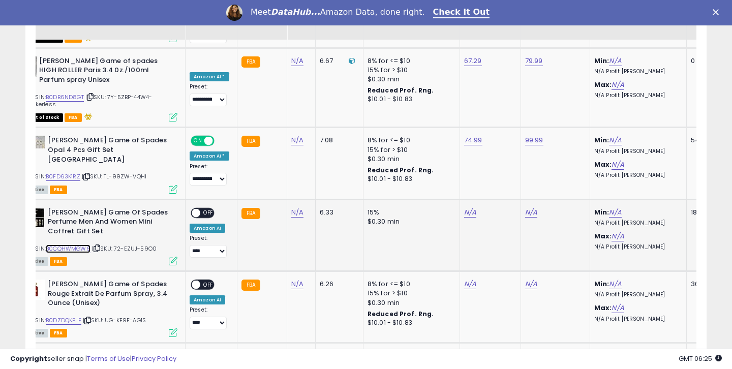
click at [74, 244] on link "B0CQHWMGW6" at bounding box center [68, 248] width 45 height 9
click at [464, 207] on link "N/A" at bounding box center [470, 212] width 12 height 10
type input "*****"
click button "submit" at bounding box center [497, 152] width 17 height 15
click at [525, 207] on link "N/A" at bounding box center [531, 212] width 12 height 10
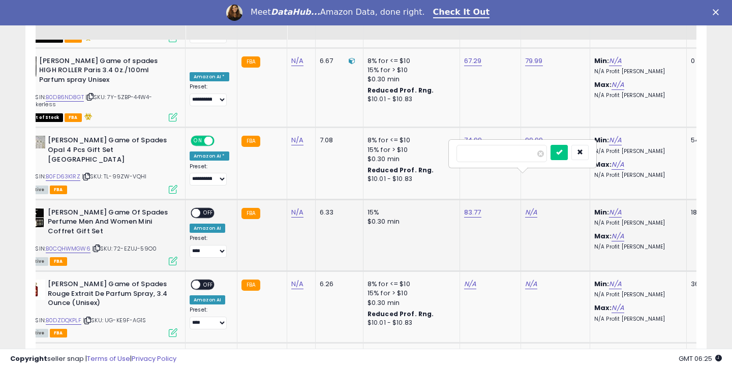
type input "*****"
click button "submit" at bounding box center [558, 152] width 17 height 15
click at [206, 208] on span "OFF" at bounding box center [208, 212] width 16 height 9
click at [202, 245] on select "**********" at bounding box center [208, 251] width 37 height 13
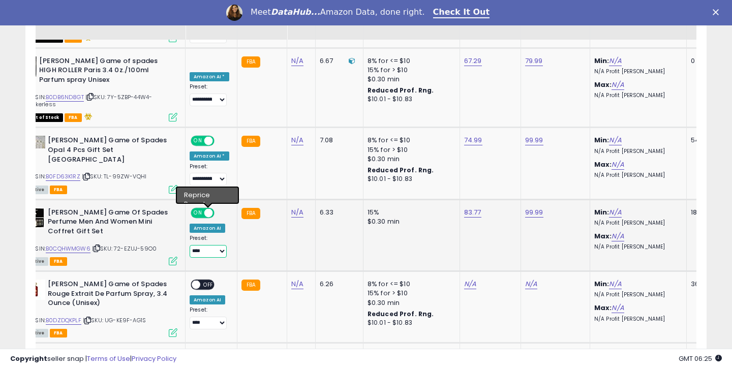
select select "**********"
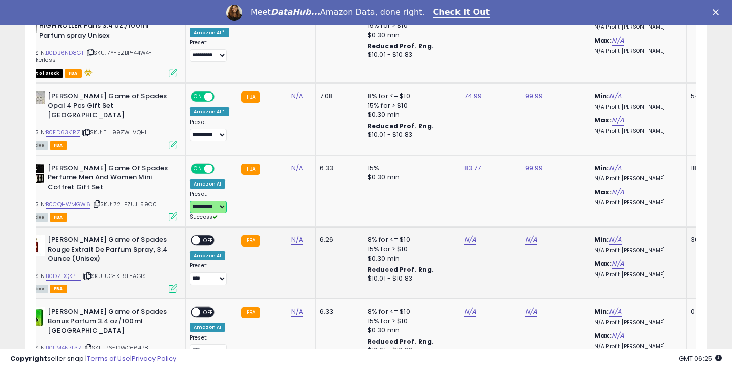
scroll to position [1348, 0]
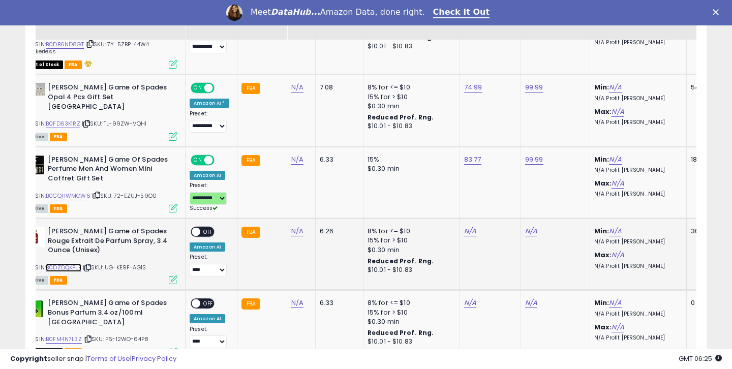
click at [73, 263] on link "B0DZDQKPLF" at bounding box center [64, 267] width 36 height 9
click at [464, 226] on link "N/A" at bounding box center [470, 231] width 12 height 10
type input "*****"
click button "submit" at bounding box center [497, 171] width 17 height 15
click at [526, 226] on link "N/A" at bounding box center [531, 231] width 12 height 10
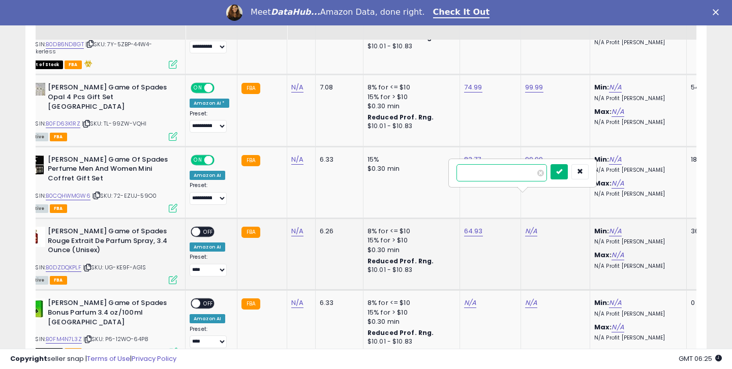
type input "*****"
click at [568, 169] on button "submit" at bounding box center [558, 171] width 17 height 15
click at [500, 237] on td "64.93" at bounding box center [489, 255] width 61 height 72
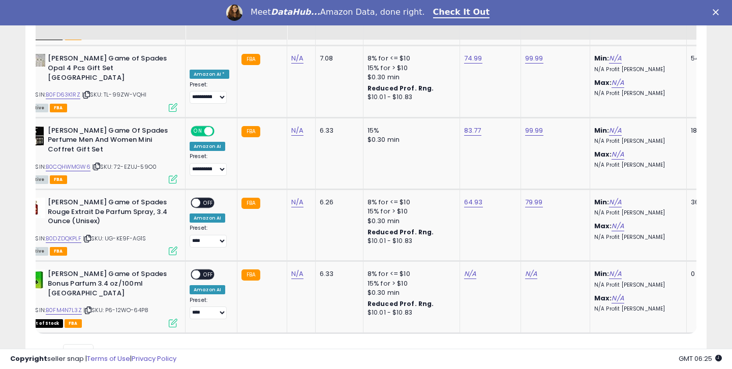
scroll to position [1377, 0]
click at [207, 199] on span "OFF" at bounding box center [208, 203] width 16 height 9
click at [206, 235] on select "**********" at bounding box center [208, 241] width 37 height 13
select select "**********"
click at [261, 211] on td "FBA" at bounding box center [262, 226] width 50 height 72
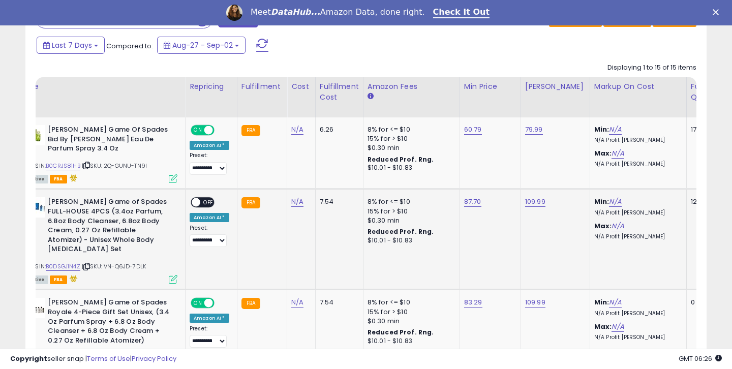
scroll to position [319, 0]
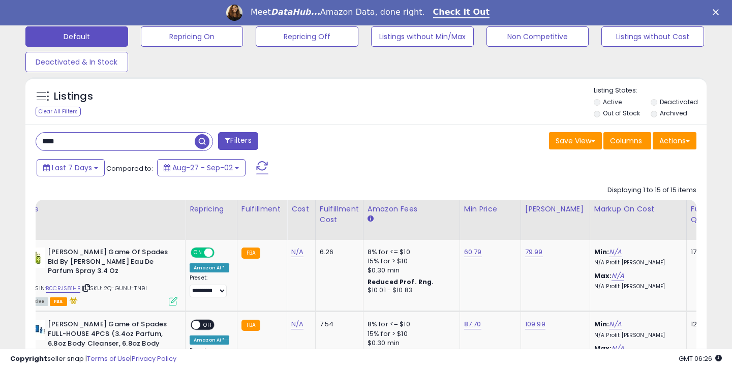
click at [114, 142] on input "****" at bounding box center [115, 142] width 159 height 18
type input "*******"
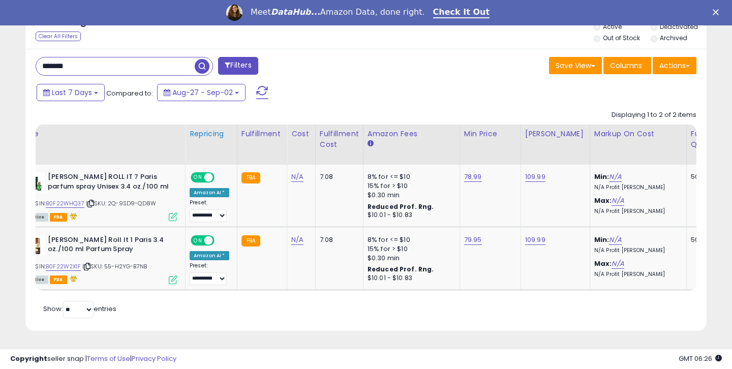
scroll to position [208, 394]
click at [68, 204] on link "B0F22WHQ37" at bounding box center [65, 203] width 39 height 9
click at [464, 176] on link "78.99" at bounding box center [473, 177] width 18 height 10
click at [410, 157] on input "*****" at bounding box center [443, 152] width 90 height 17
type input "*****"
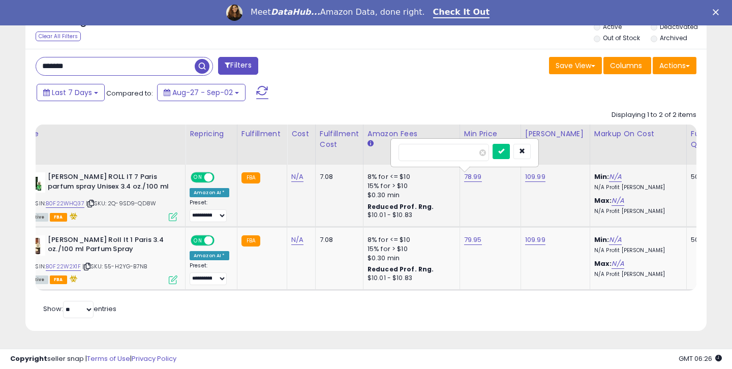
click button "submit" at bounding box center [500, 151] width 17 height 15
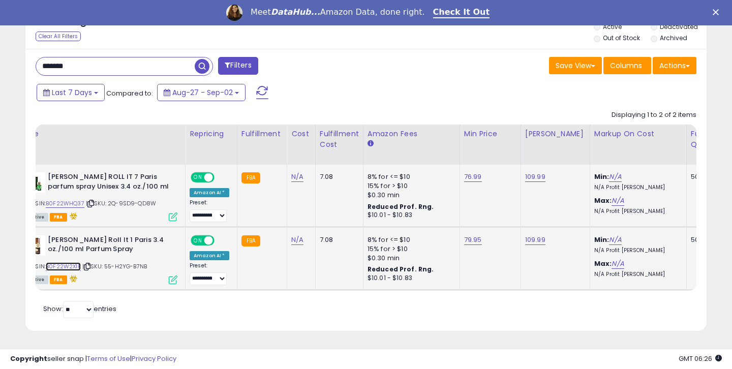
click at [57, 269] on link "B0F22W2X1F" at bounding box center [63, 266] width 35 height 9
click at [471, 239] on link "79.95" at bounding box center [473, 240] width 18 height 10
drag, startPoint x: 409, startPoint y: 215, endPoint x: 440, endPoint y: 208, distance: 31.9
click at [432, 208] on input "*****" at bounding box center [443, 215] width 90 height 17
type input "*****"
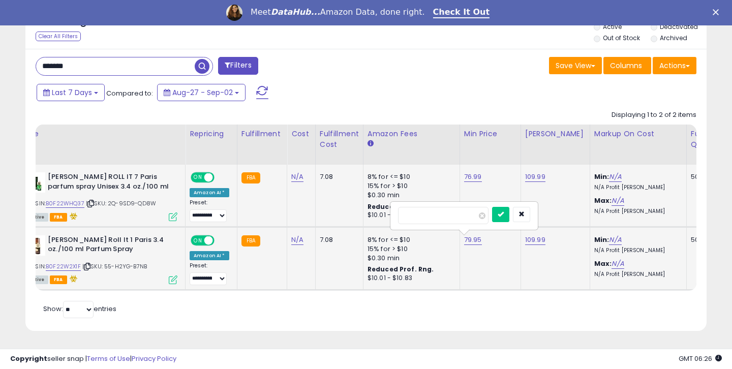
click button "submit" at bounding box center [500, 214] width 17 height 15
click at [120, 64] on input "*******" at bounding box center [115, 66] width 159 height 18
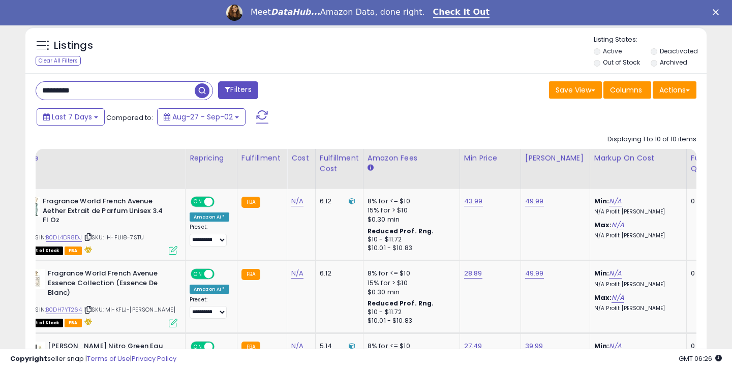
scroll to position [201, 0]
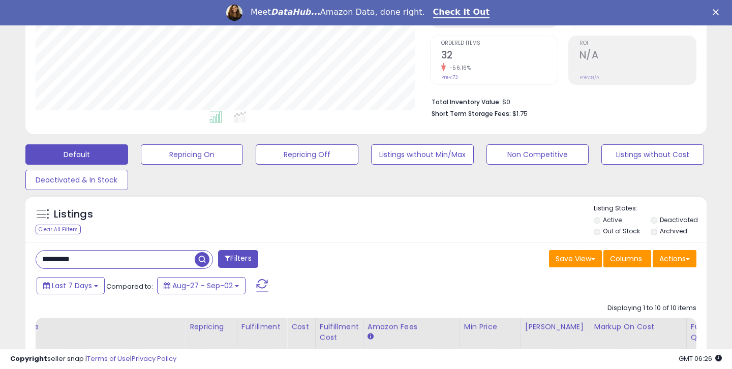
click at [89, 254] on input "*********" at bounding box center [115, 260] width 159 height 18
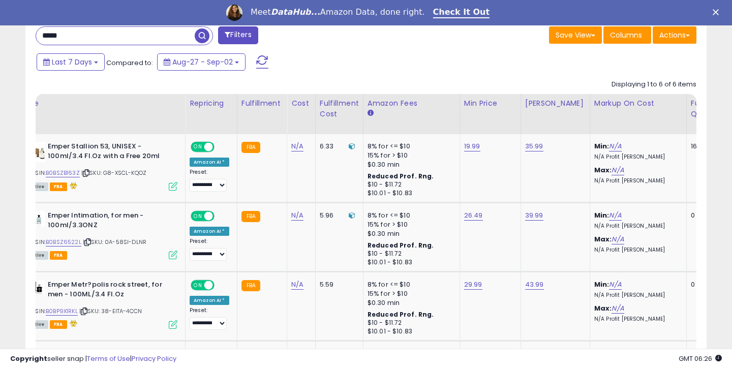
scroll to position [430, 0]
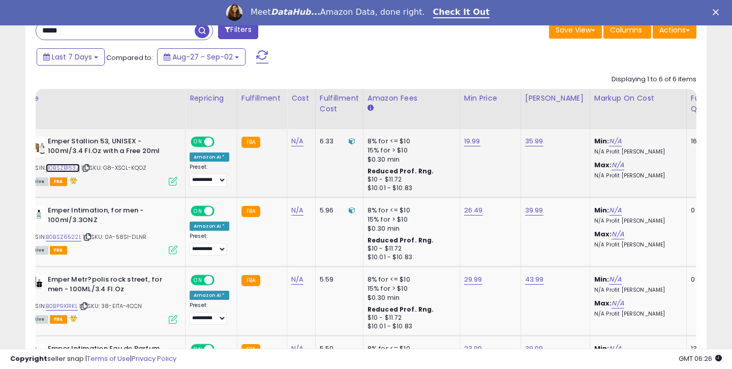
click at [72, 166] on link "B0BSZB163Z" at bounding box center [63, 168] width 34 height 9
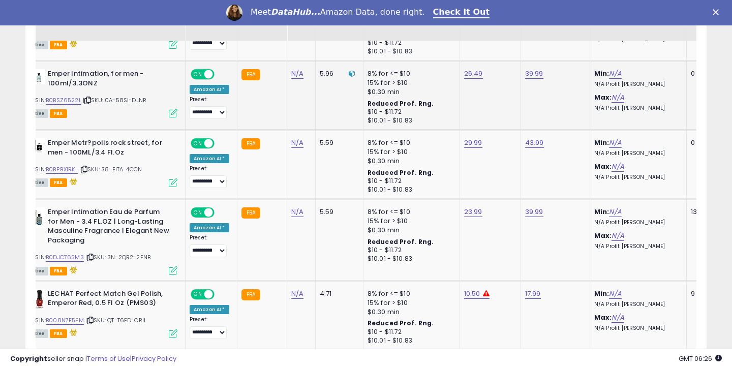
scroll to position [568, 0]
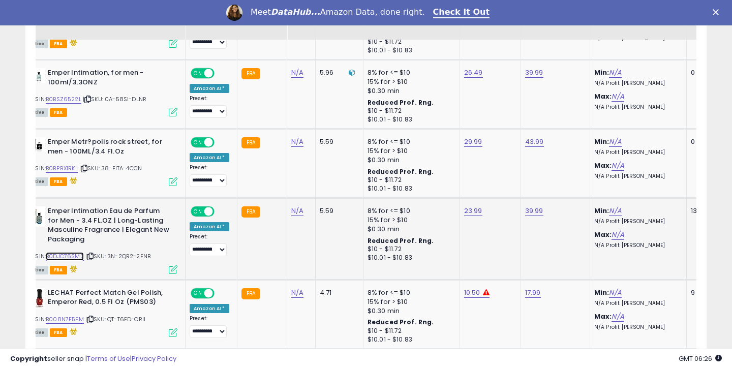
click at [78, 256] on link "B0DJC76SM3" at bounding box center [65, 256] width 38 height 9
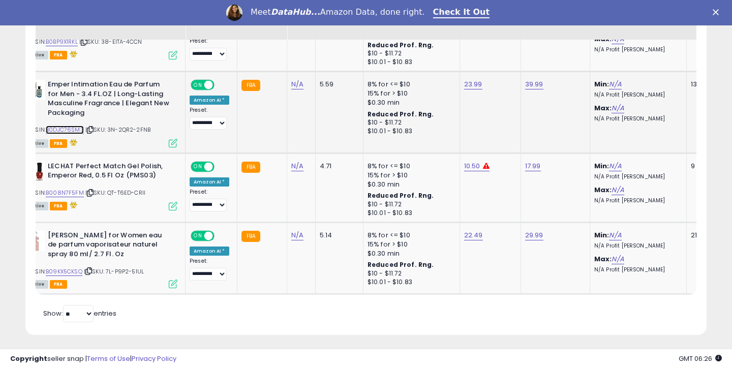
scroll to position [699, 0]
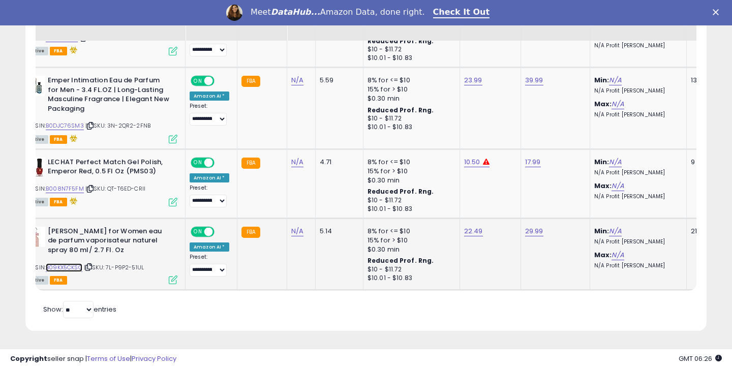
click at [76, 266] on link "B09KX5CKSQ" at bounding box center [64, 267] width 37 height 9
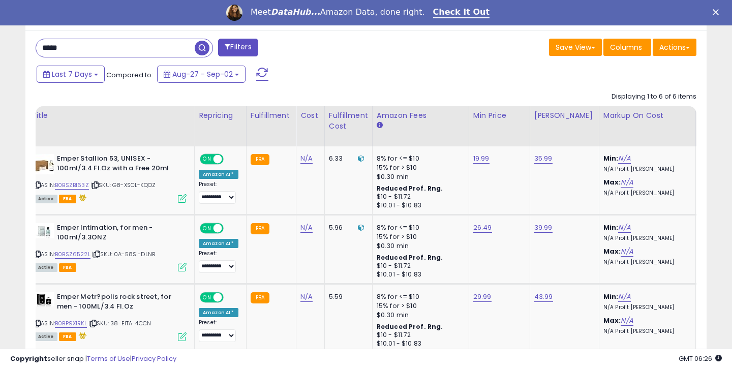
scroll to position [401, 0]
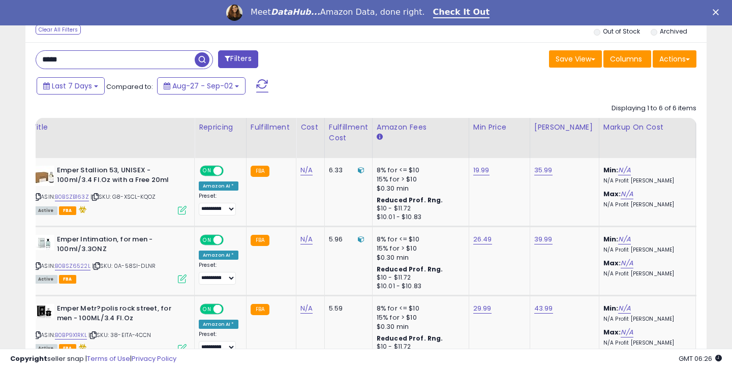
click at [102, 60] on input "*****" at bounding box center [115, 60] width 159 height 18
type input "*"
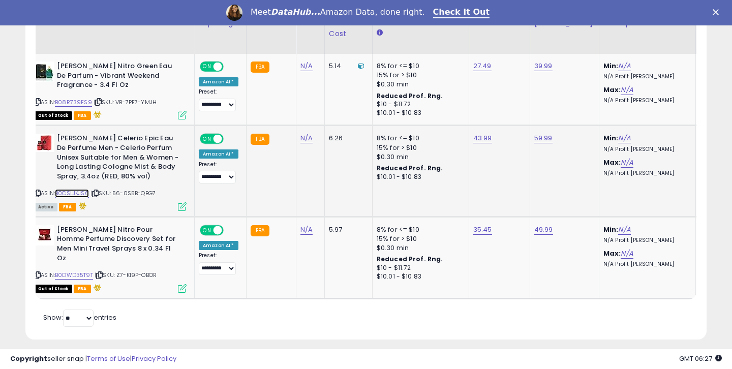
scroll to position [208, 394]
click at [85, 193] on link "B0CSLJKJS6" at bounding box center [72, 193] width 34 height 9
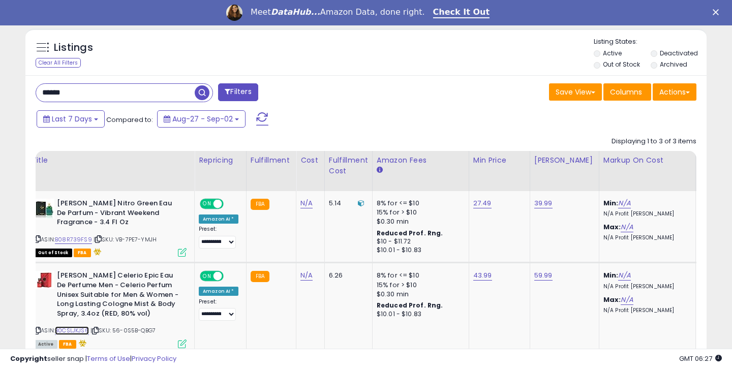
scroll to position [350, 0]
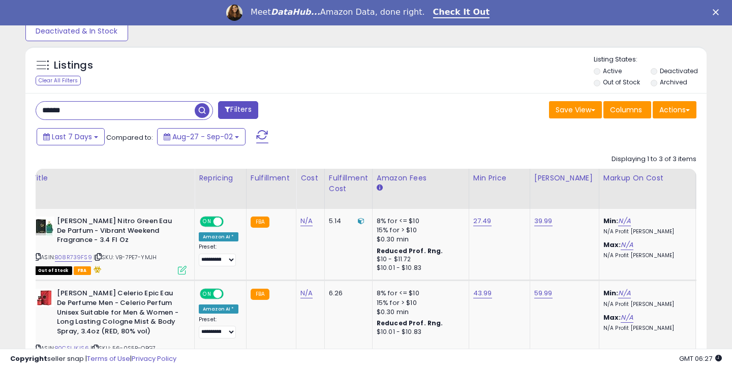
click at [160, 111] on input "******" at bounding box center [115, 111] width 159 height 18
click at [170, 114] on input "******" at bounding box center [115, 111] width 159 height 18
click at [169, 111] on input "******" at bounding box center [115, 111] width 159 height 18
type input "***"
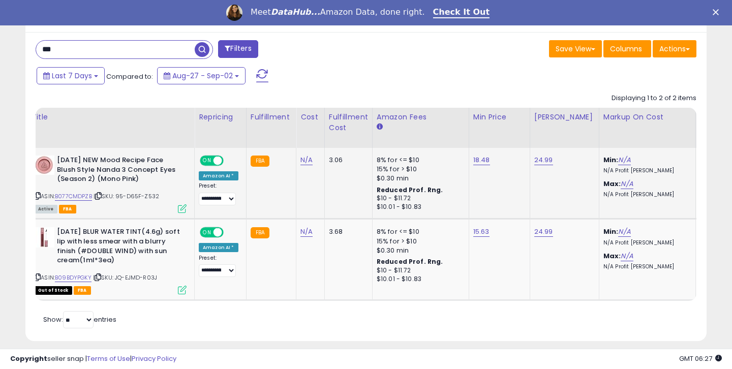
scroll to position [208, 394]
click at [70, 193] on link "B077CMDPZB" at bounding box center [73, 196] width 37 height 9
click at [484, 160] on link "18.48" at bounding box center [481, 160] width 17 height 10
drag, startPoint x: 427, startPoint y: 137, endPoint x: 442, endPoint y: 137, distance: 14.2
click at [439, 137] on input "*****" at bounding box center [452, 135] width 90 height 17
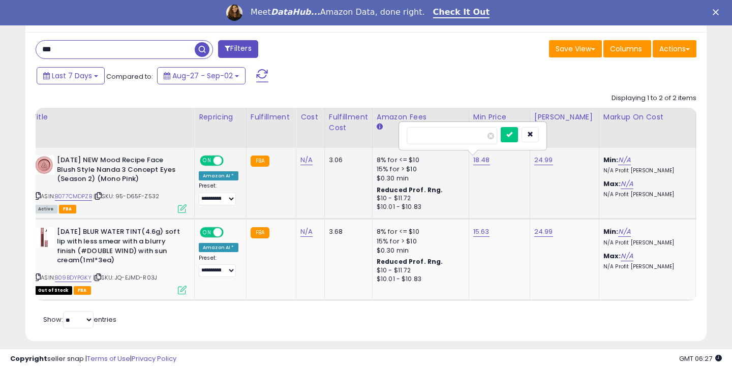
type input "*****"
click button "submit" at bounding box center [509, 134] width 17 height 15
click at [160, 41] on input "***" at bounding box center [115, 50] width 159 height 18
type input "***"
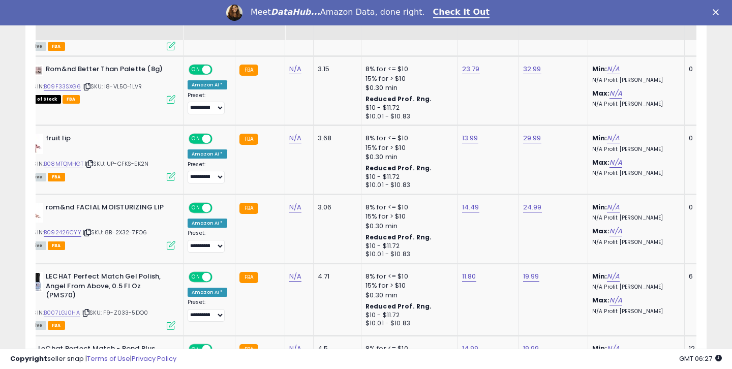
scroll to position [0, 0]
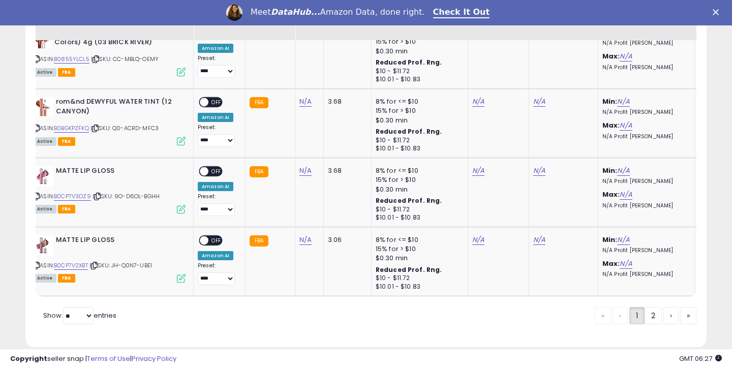
click at [650, 307] on link "2" at bounding box center [652, 315] width 17 height 17
